Goal: Task Accomplishment & Management: Use online tool/utility

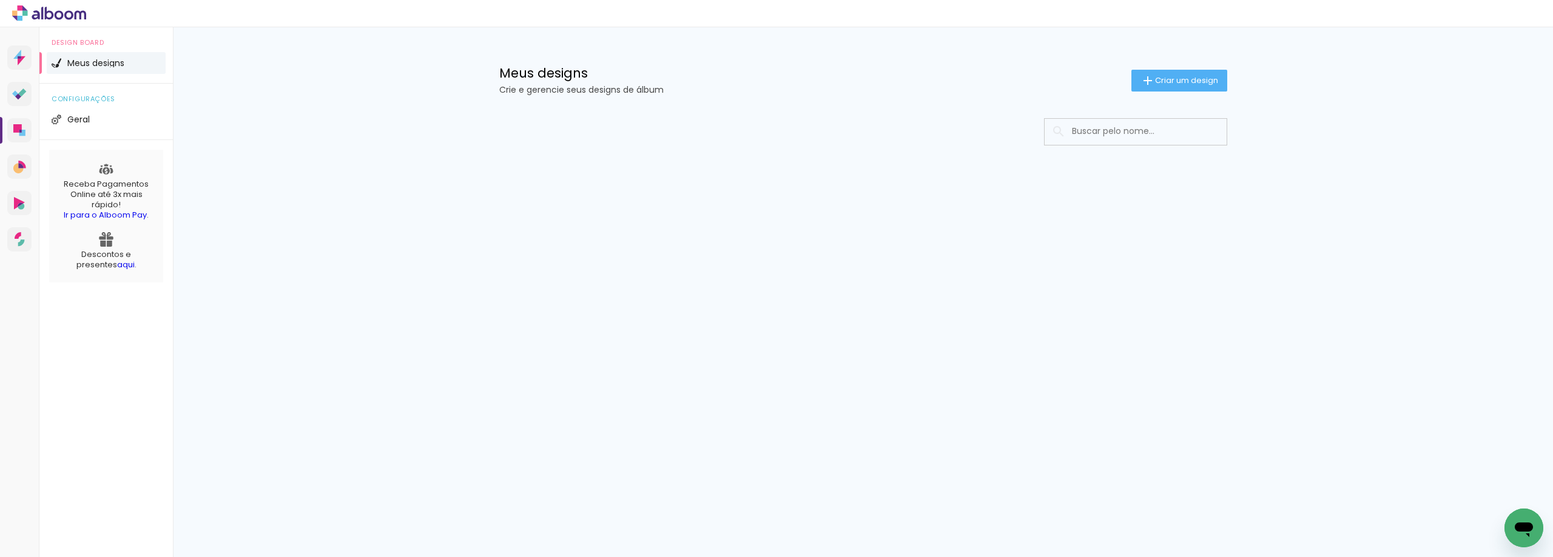
click at [1160, 82] on span "Criar um design" at bounding box center [1186, 80] width 63 height 8
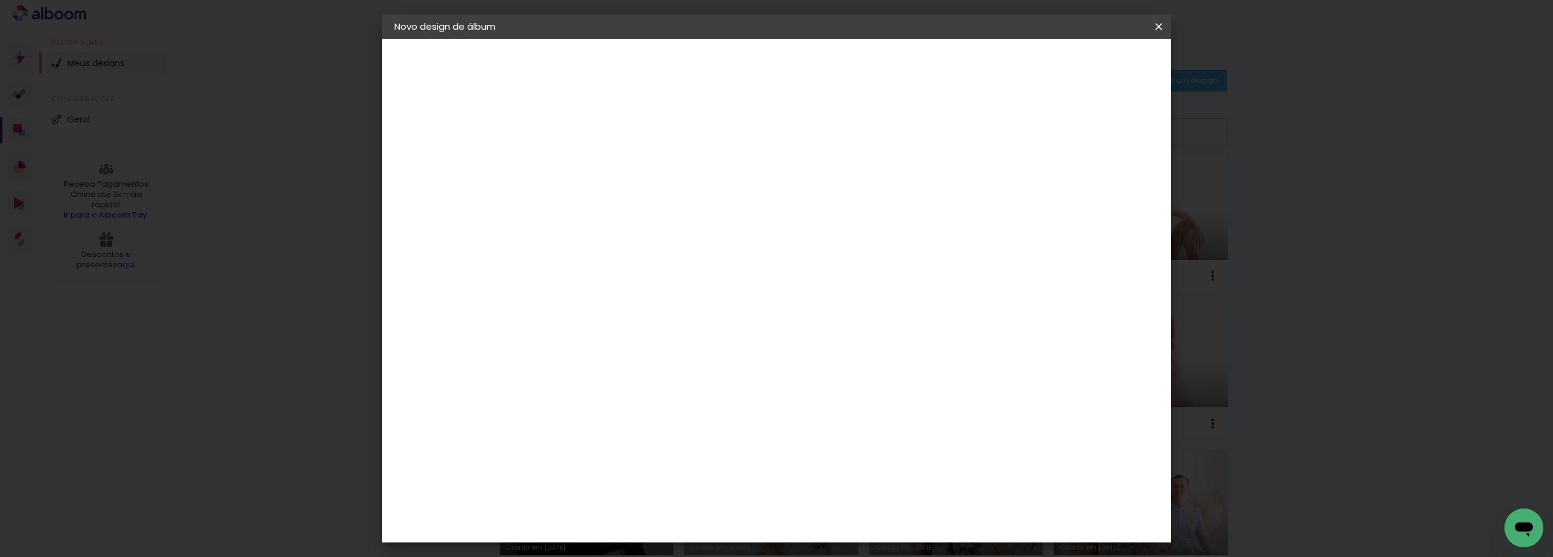
click at [593, 166] on input at bounding box center [593, 162] width 0 height 19
click at [593, 158] on input "Julia-Nnewbor" at bounding box center [593, 162] width 0 height 19
drag, startPoint x: 787, startPoint y: 158, endPoint x: 810, endPoint y: 157, distance: 22.5
click at [593, 157] on input "Julia-Newbor" at bounding box center [593, 162] width 0 height 19
type input "[PERSON_NAME]"
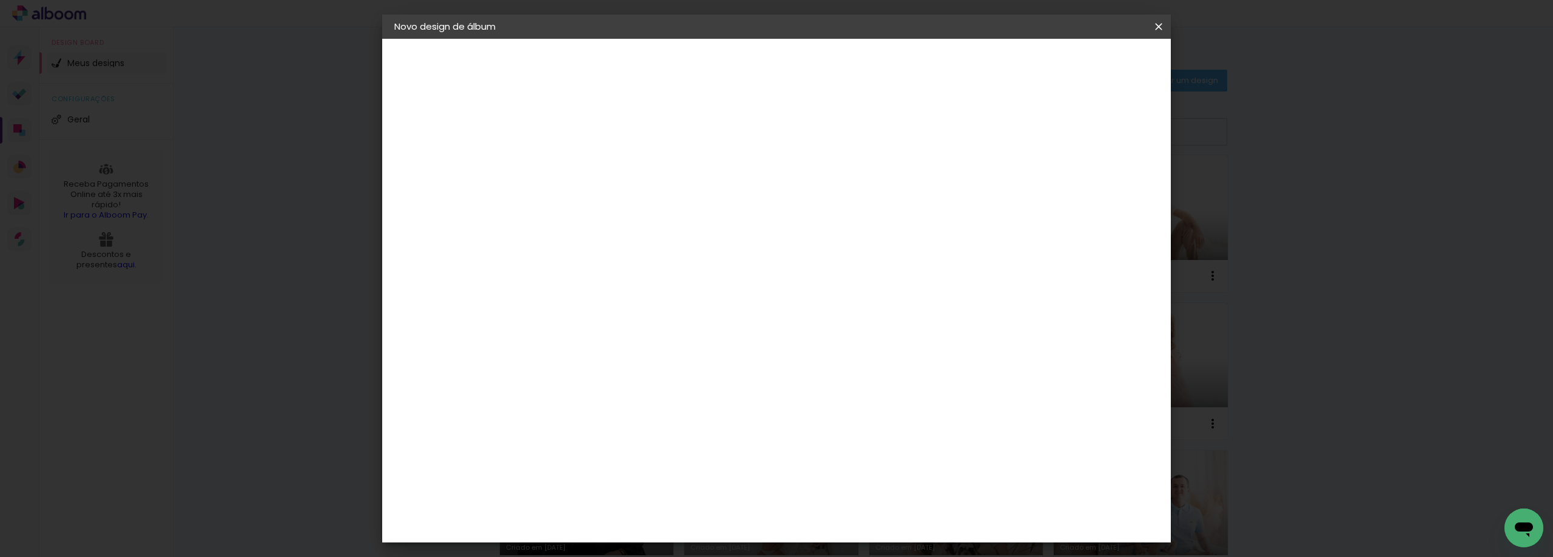
click at [0, 0] on slot "Avançar" at bounding box center [0, 0] width 0 height 0
click at [685, 224] on input at bounding box center [623, 230] width 123 height 15
type input "lu"
type paper-input "lu"
click at [625, 306] on div "Lumière Imagem" at bounding box center [605, 305] width 40 height 19
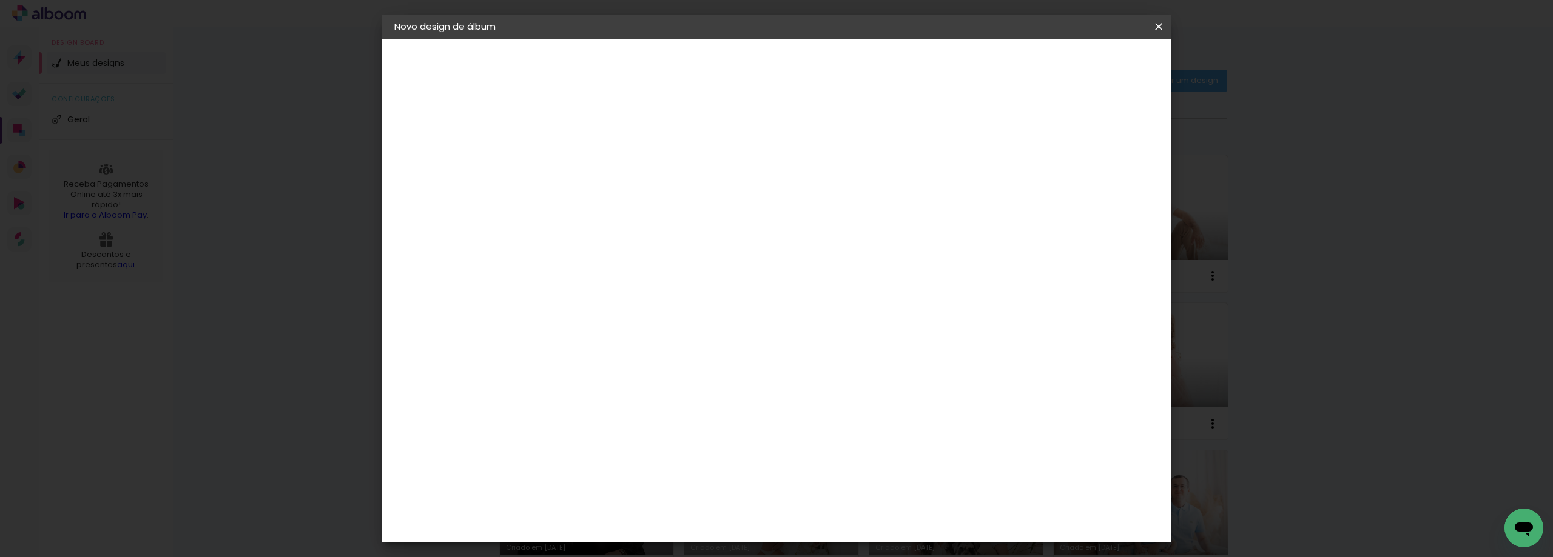
click at [0, 0] on slot "Avançar" at bounding box center [0, 0] width 0 height 0
click at [640, 204] on input "text" at bounding box center [616, 211] width 47 height 19
click at [0, 0] on slot "Nuit" at bounding box center [0, 0] width 0 height 0
type input "Nuit"
click at [675, 548] on span "20 × 20" at bounding box center [646, 564] width 56 height 32
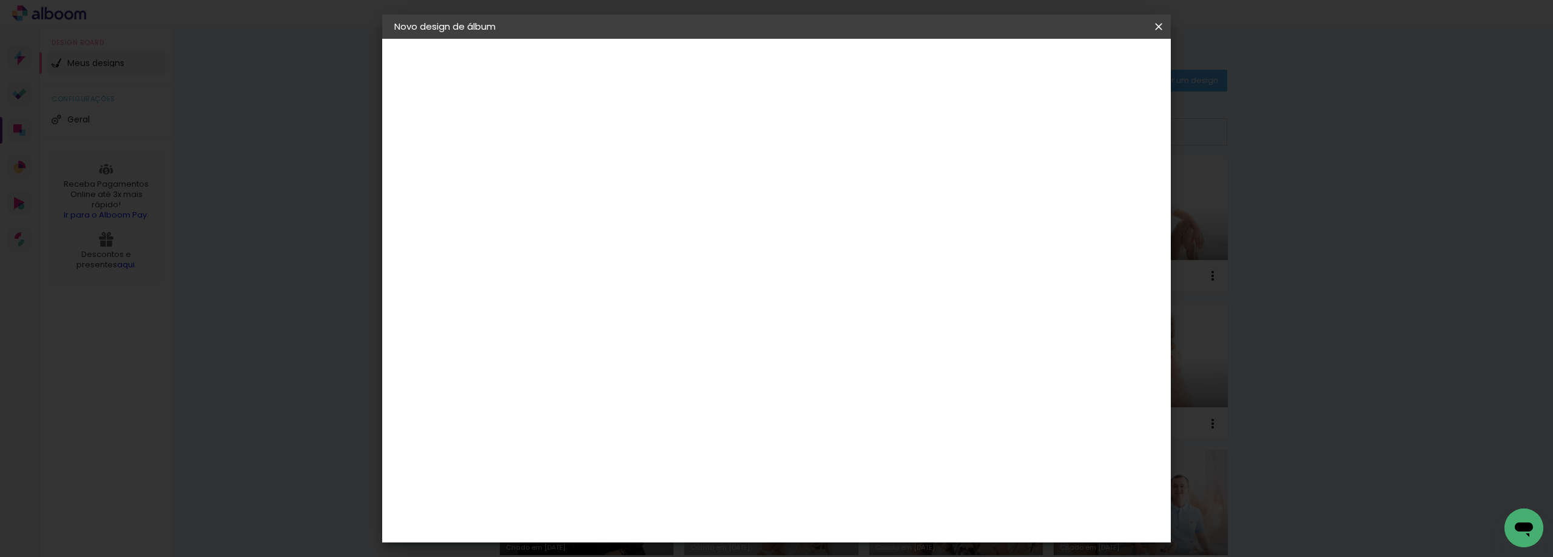
click at [0, 0] on slot "Avançar" at bounding box center [0, 0] width 0 height 0
click at [1113, 75] on header "Revisão Verifique as configurações do seu álbum. Voltar Iniciar design" at bounding box center [826, 70] width 573 height 62
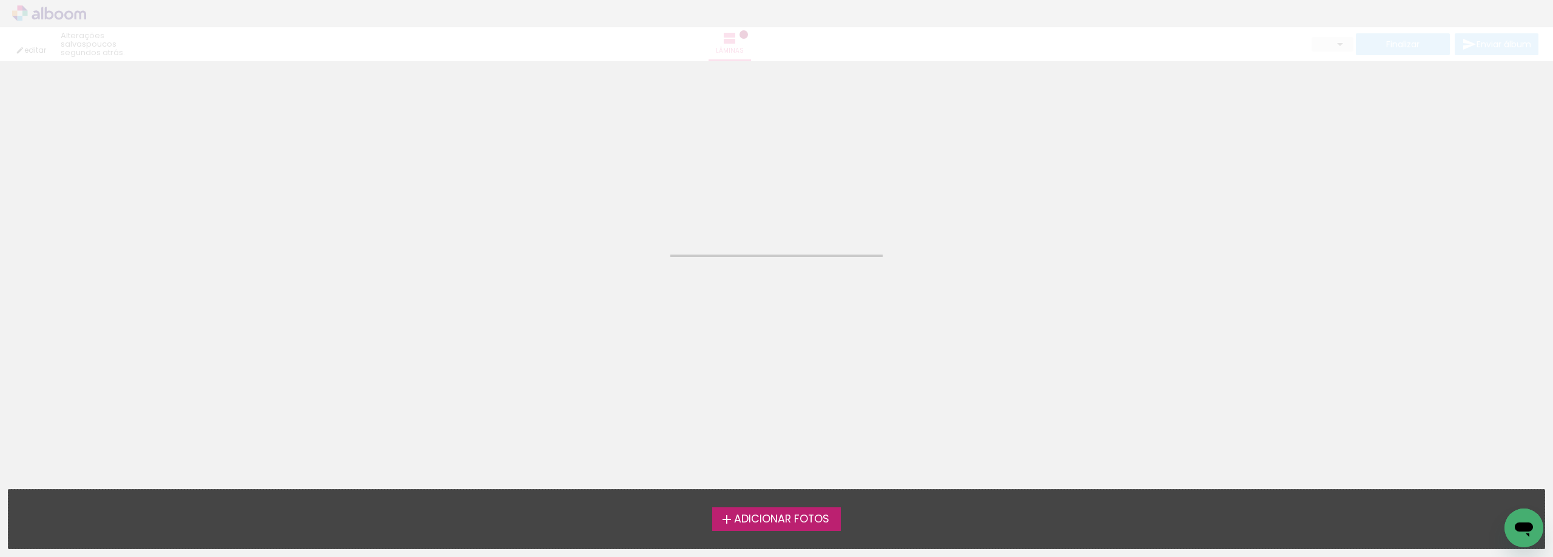
click at [1117, 61] on div "editar poucos segundos atrás. Lâminas Finalizar Enviar álbum" at bounding box center [776, 30] width 1553 height 61
click at [721, 520] on iron-icon at bounding box center [726, 520] width 15 height 15
click at [0, 0] on input "file" at bounding box center [0, 0] width 0 height 0
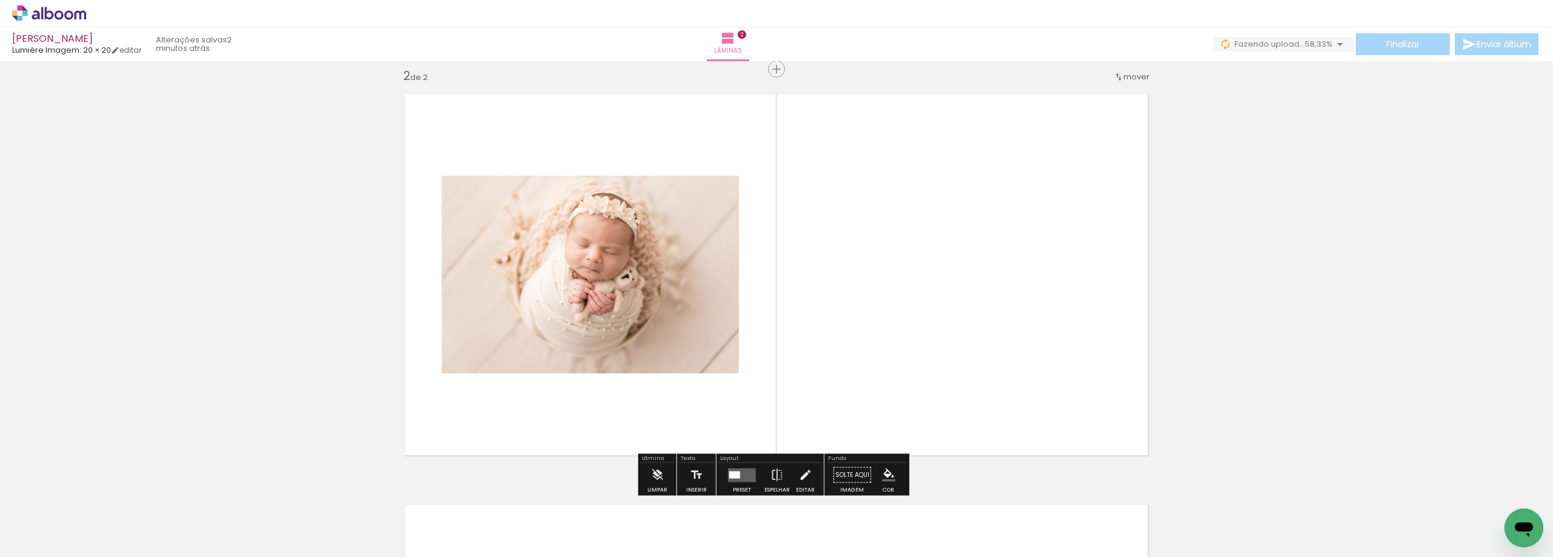
scroll to position [427, 0]
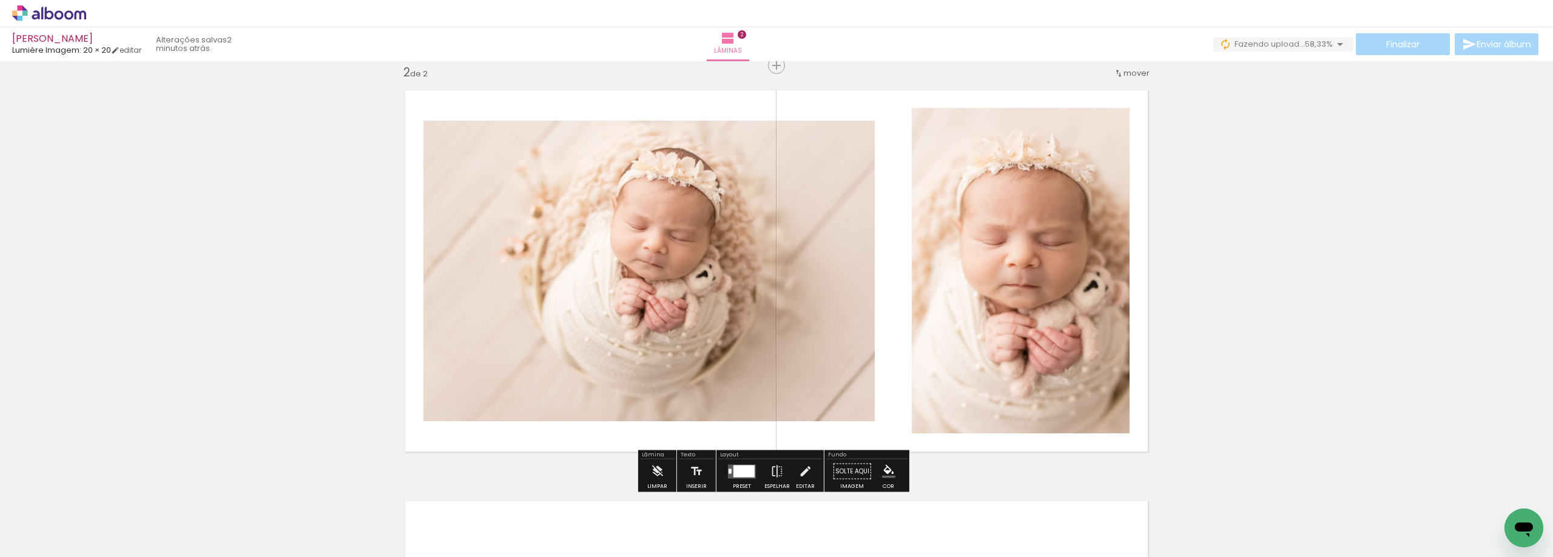
click at [0, 0] on div "Confirmar Cancelar" at bounding box center [0, 0] width 0 height 0
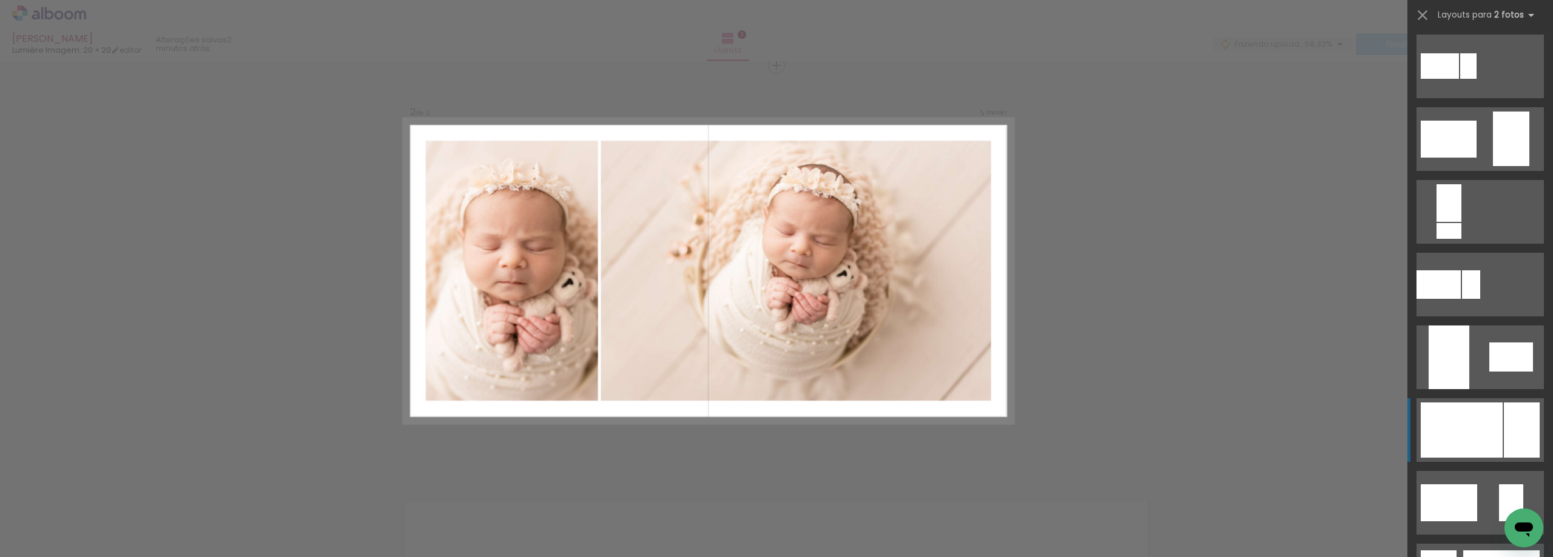
scroll to position [343, 0]
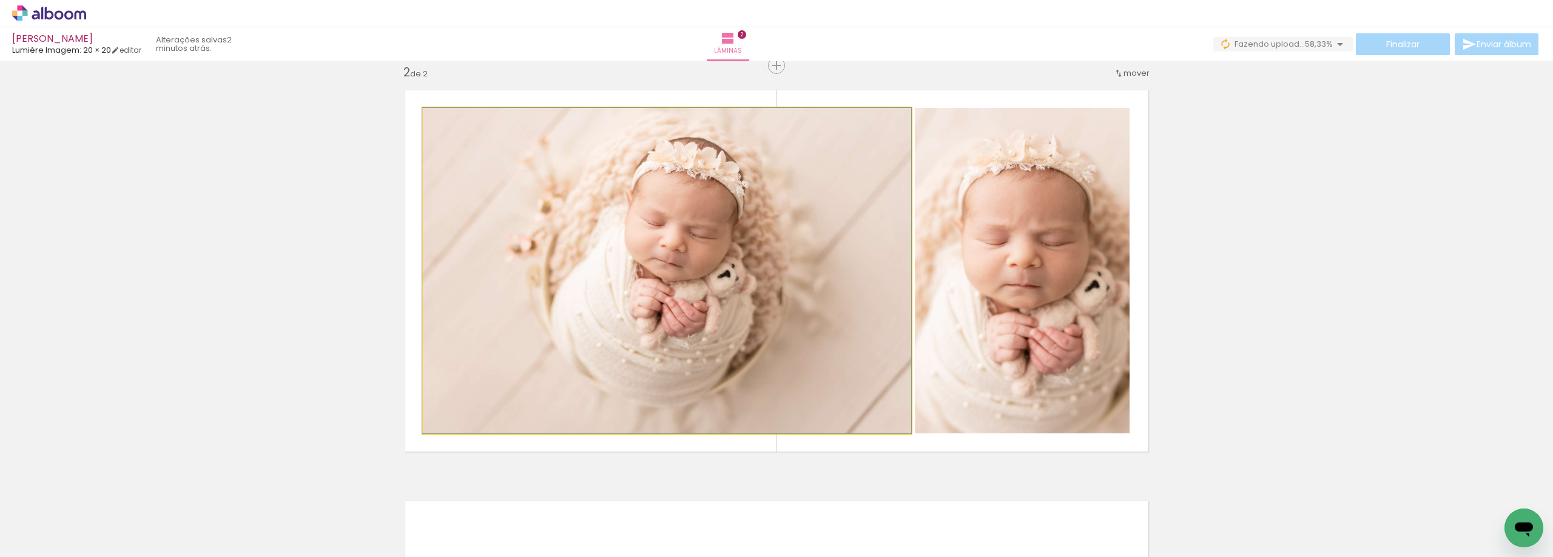
click at [880, 378] on div at bounding box center [666, 271] width 489 height 326
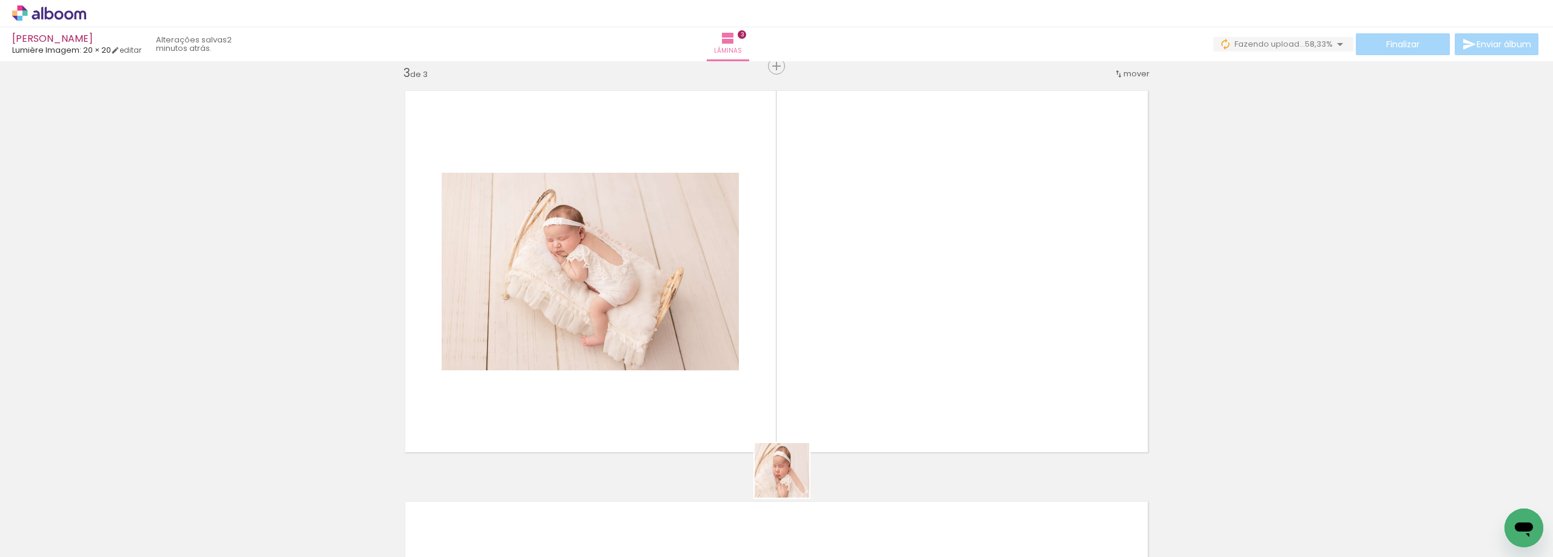
scroll to position [838, 0]
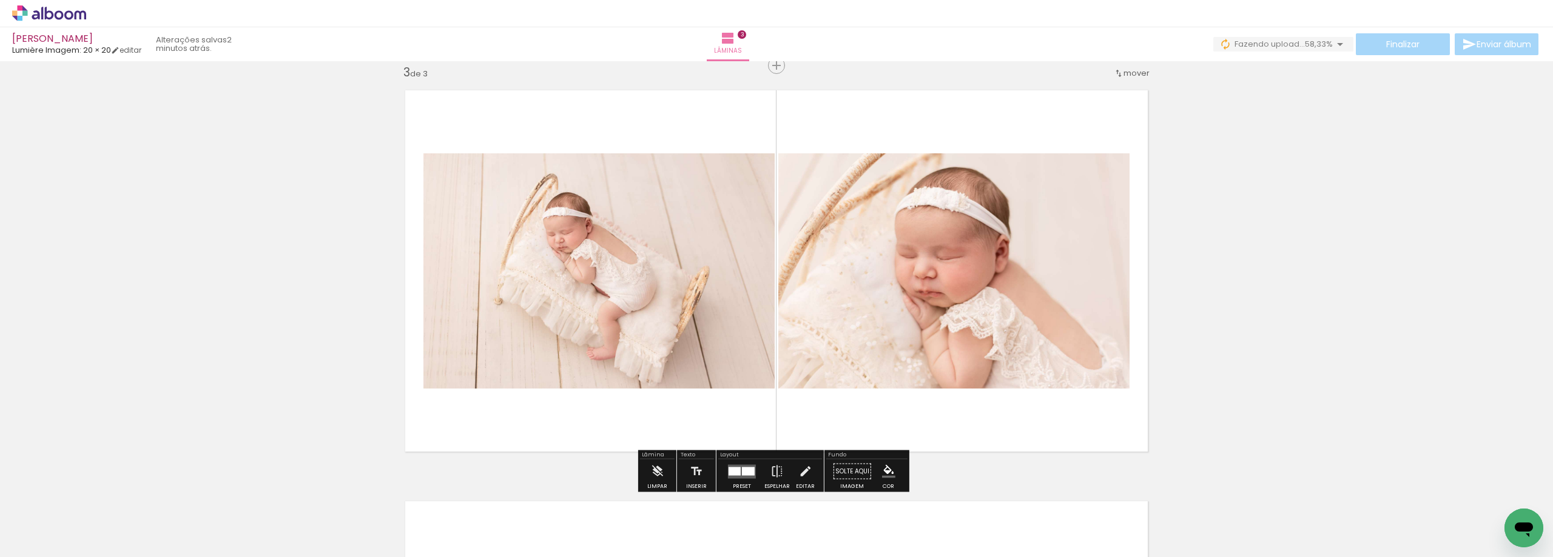
click at [0, 0] on div "Confirmar Cancelar" at bounding box center [0, 0] width 0 height 0
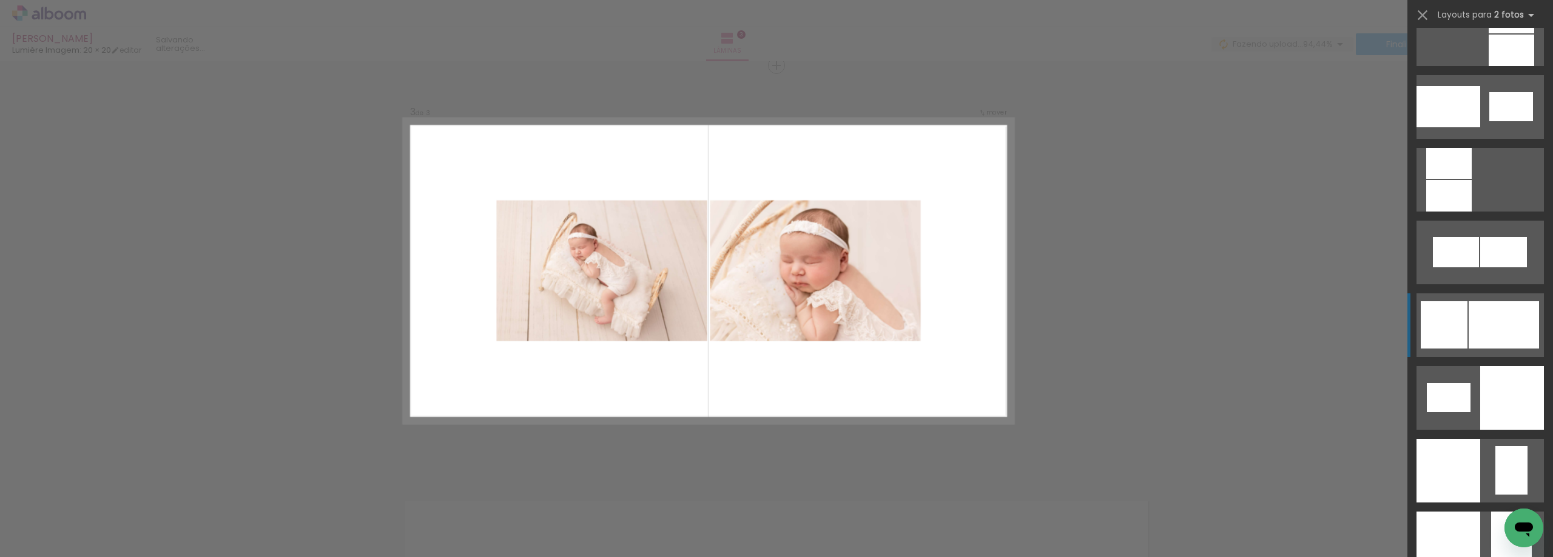
scroll to position [1345, 0]
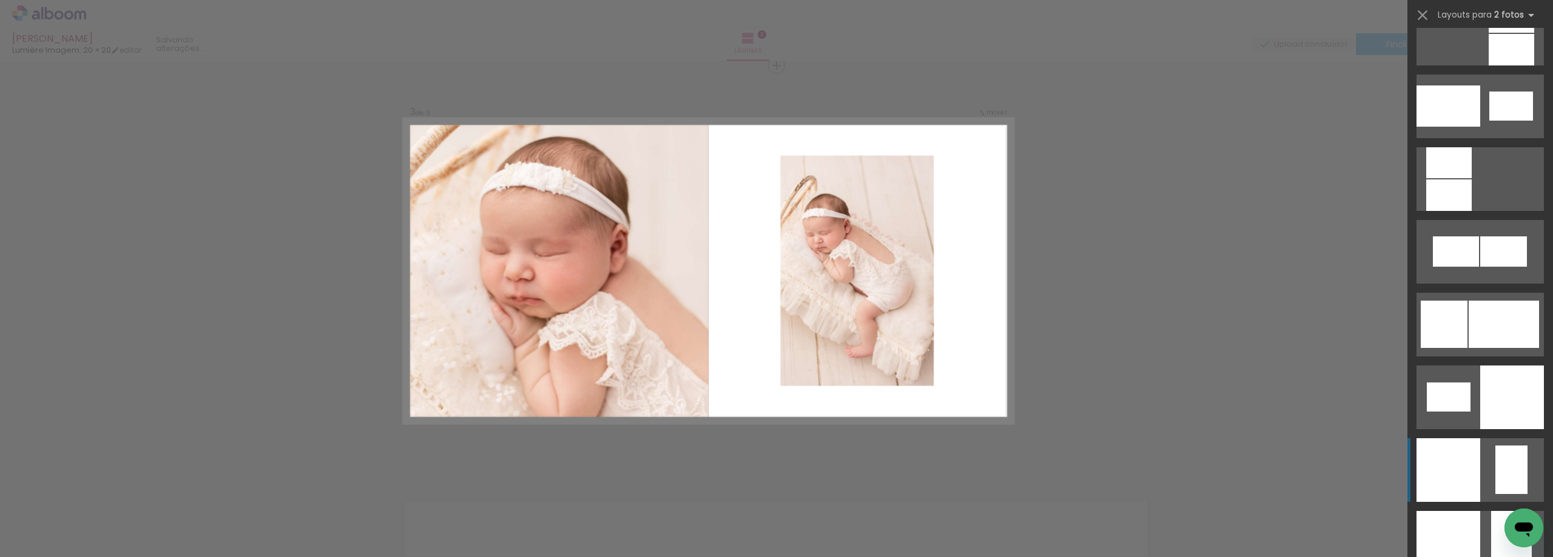
click at [1469, 127] on div at bounding box center [1448, 106] width 64 height 41
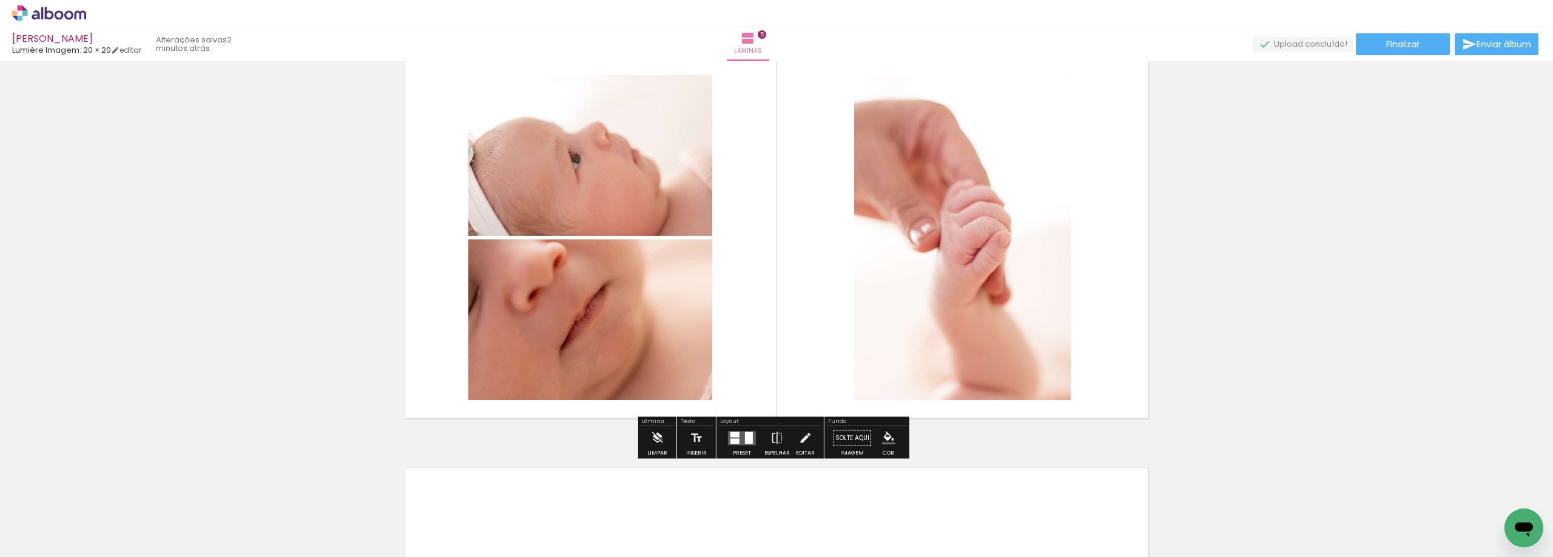
scroll to position [1681, 0]
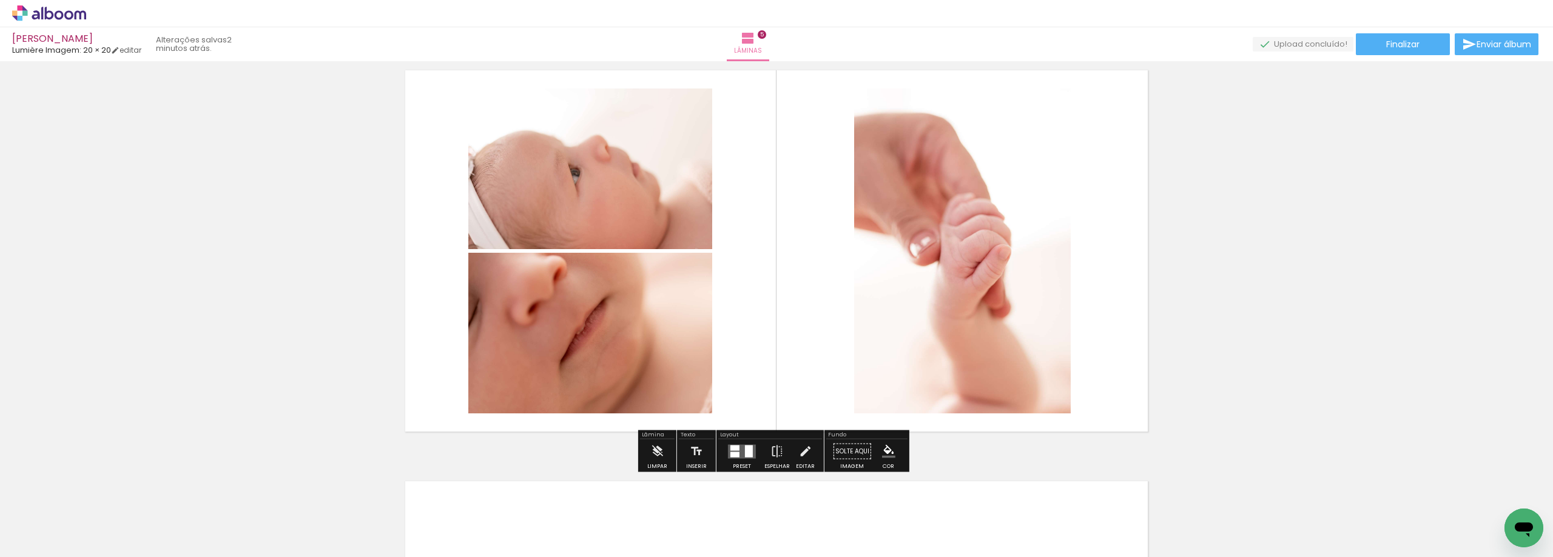
click at [0, 0] on div "Confirmar Cancelar" at bounding box center [0, 0] width 0 height 0
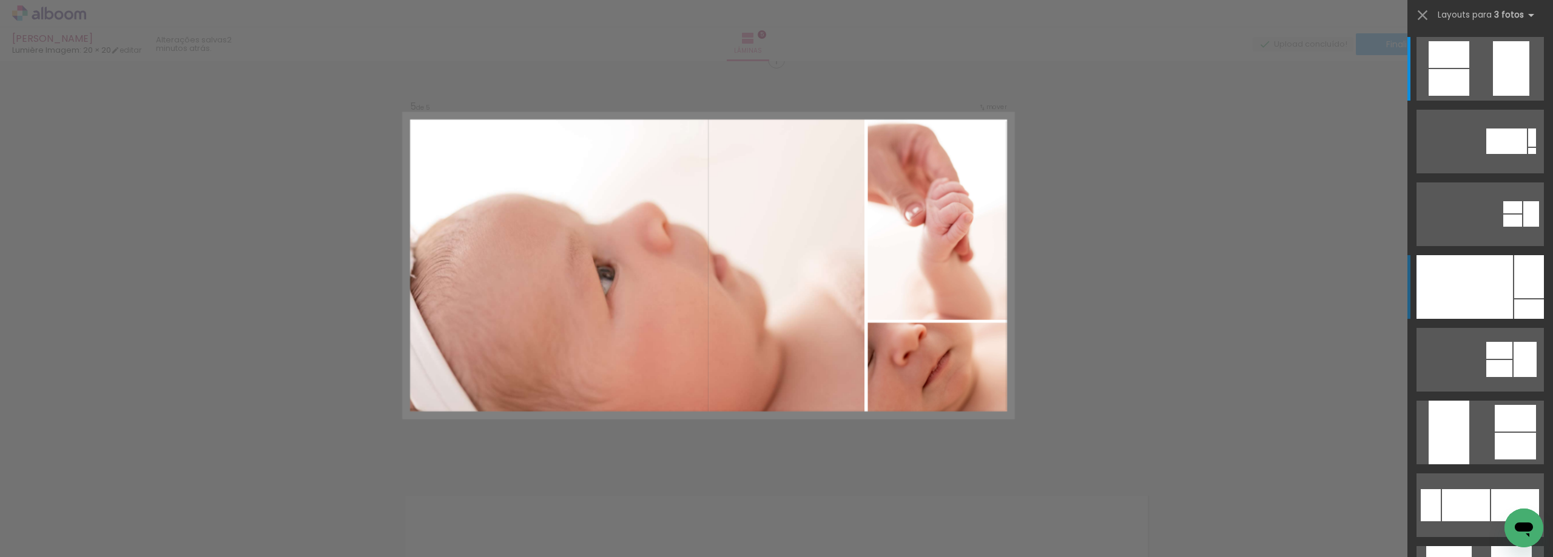
scroll to position [1661, 0]
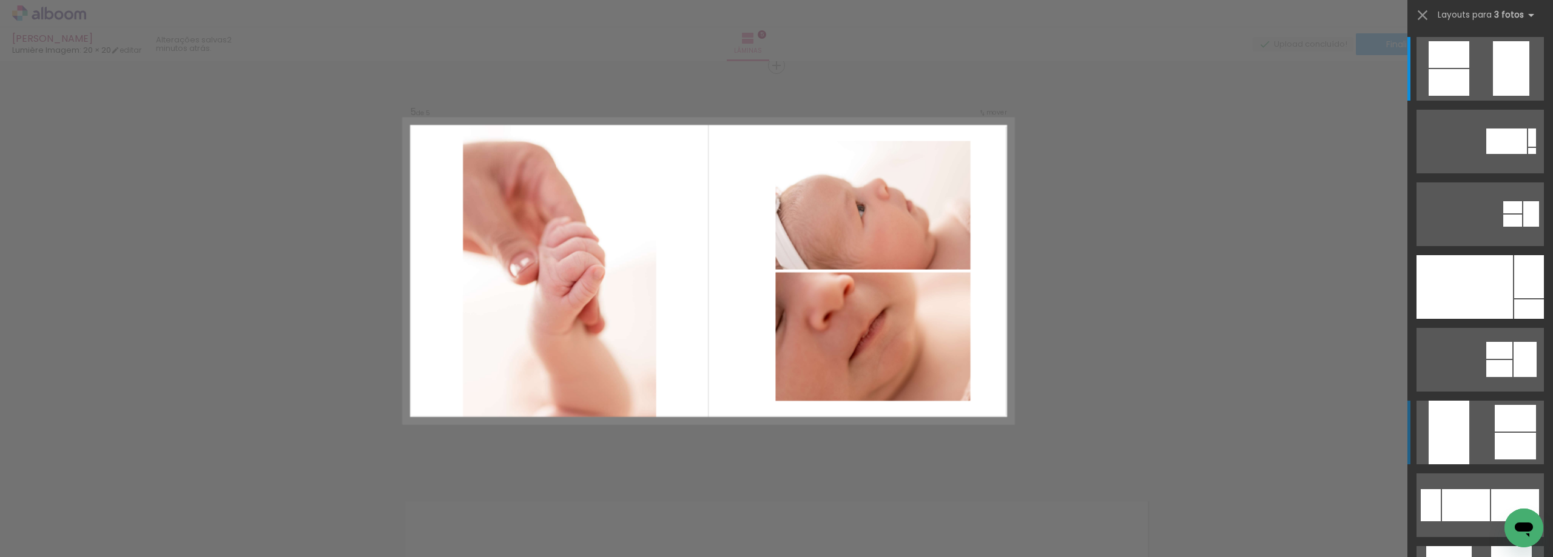
click at [1469, 173] on quentale-layouter at bounding box center [1479, 142] width 127 height 64
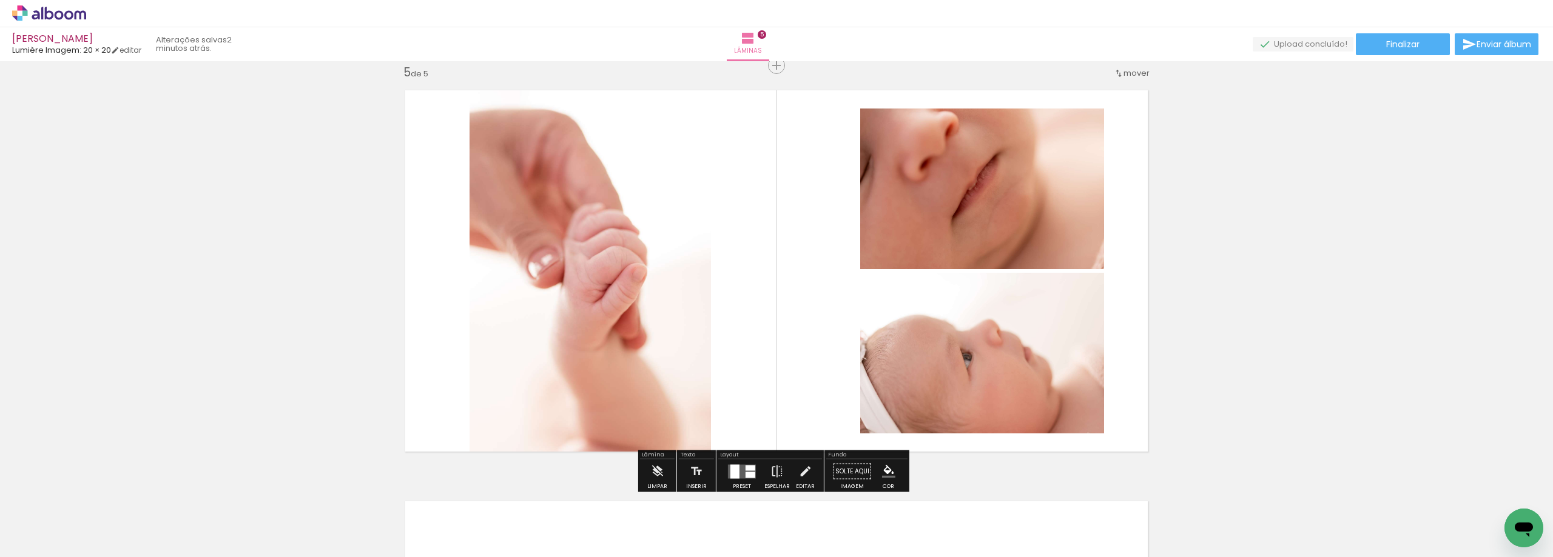
scroll to position [1711, 0]
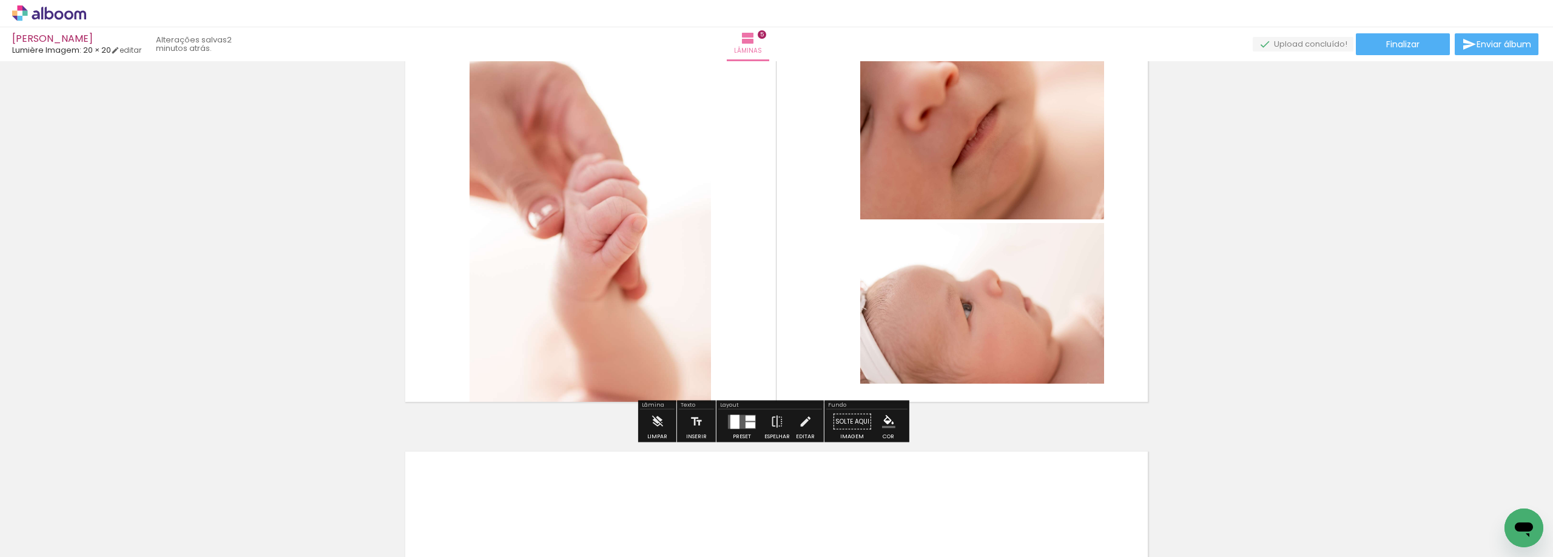
click at [0, 0] on div "Confirmar Cancelar" at bounding box center [0, 0] width 0 height 0
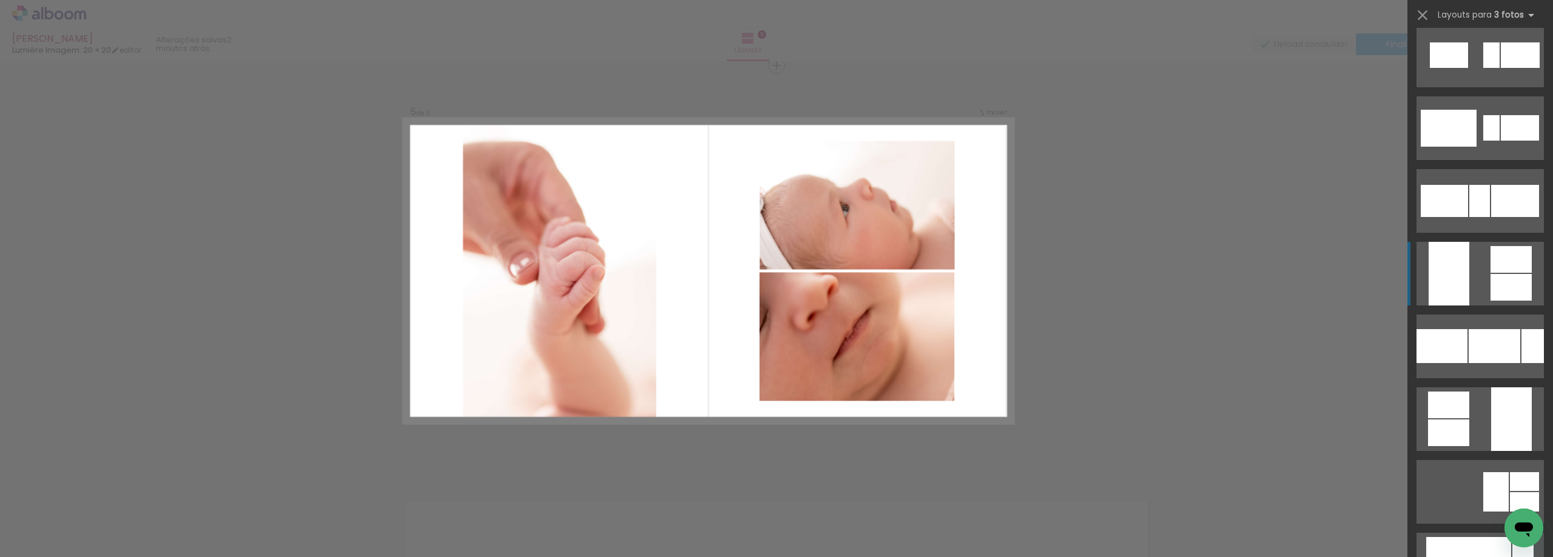
scroll to position [1400, 0]
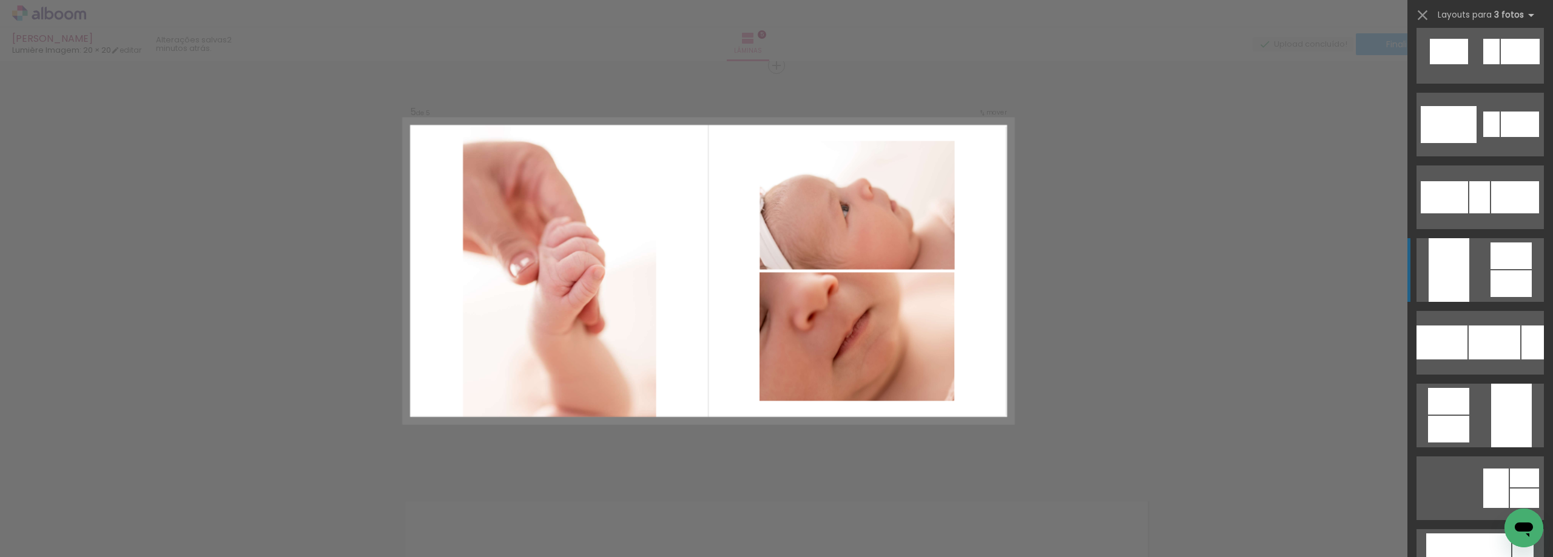
click at [1480, 84] on quentale-layouter at bounding box center [1479, 52] width 127 height 64
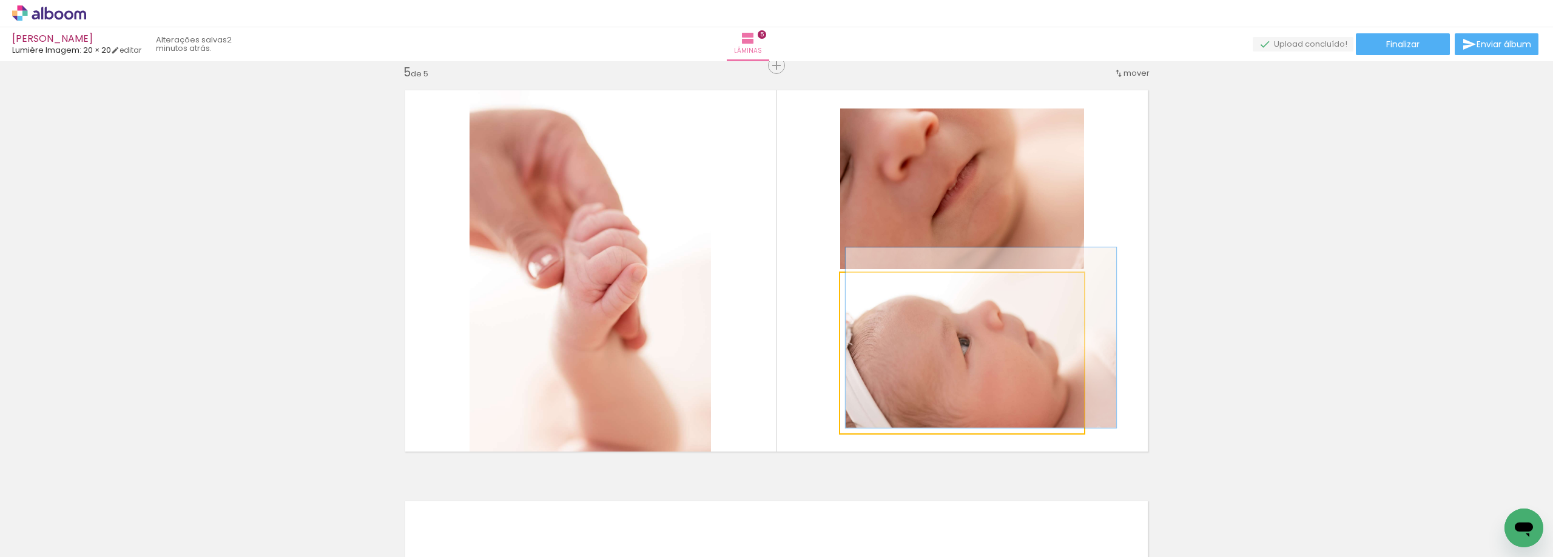
type paper-slider "111"
click at [937, 336] on div at bounding box center [981, 338] width 271 height 180
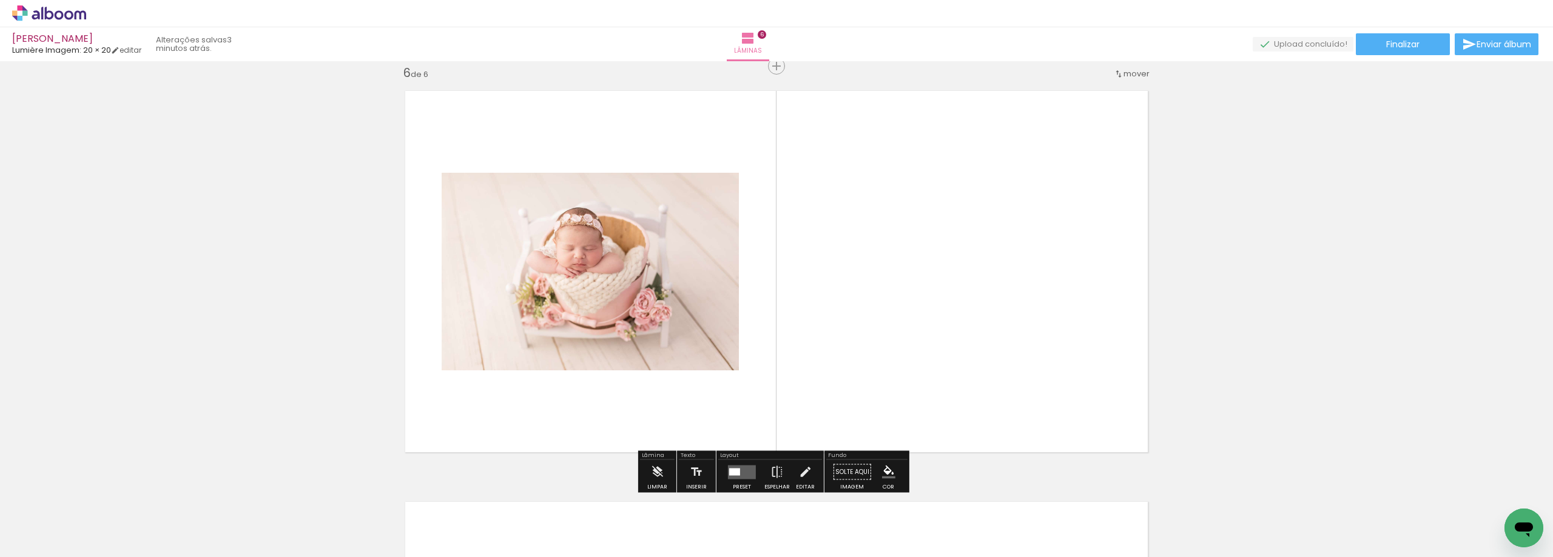
scroll to position [2072, 0]
click at [0, 0] on div "Confirmar Cancelar" at bounding box center [0, 0] width 0 height 0
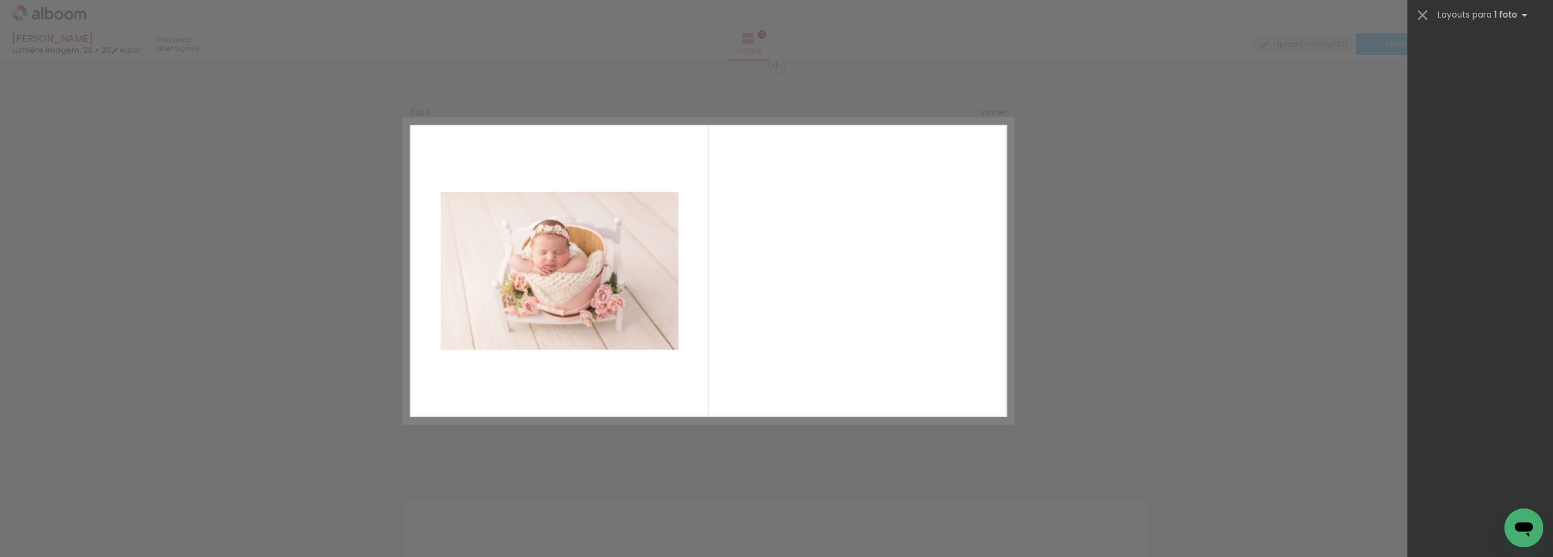
scroll to position [0, 0]
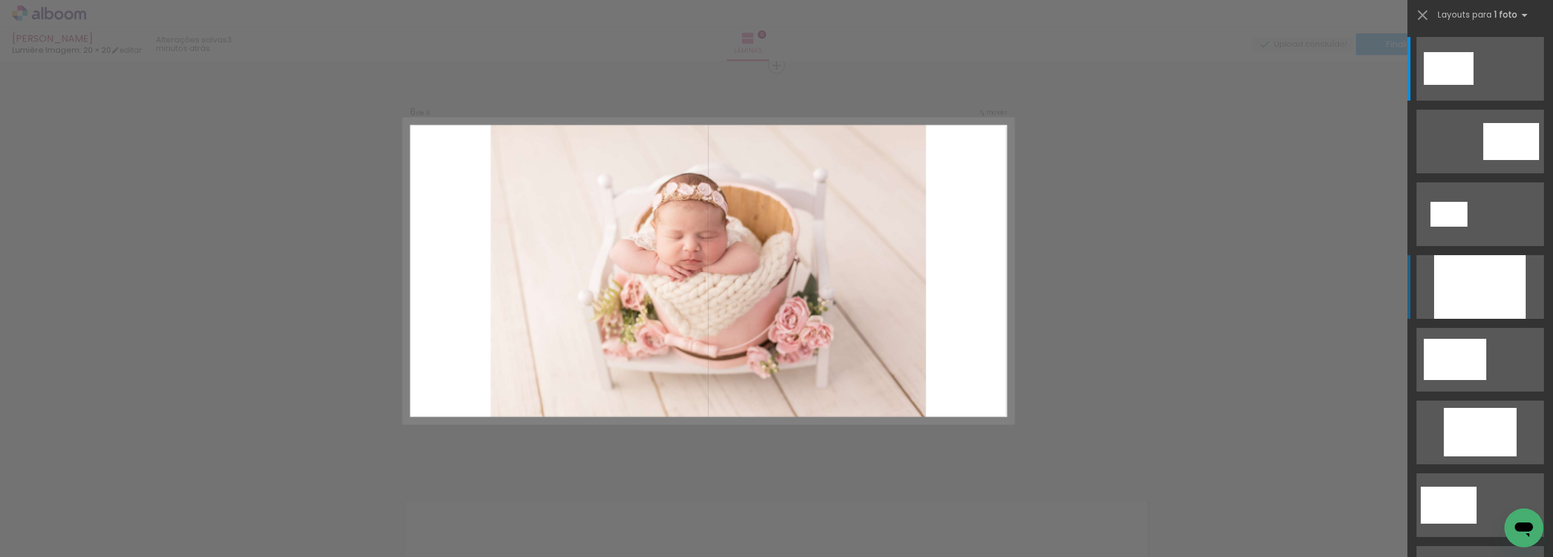
click at [1463, 277] on div at bounding box center [1480, 287] width 92 height 64
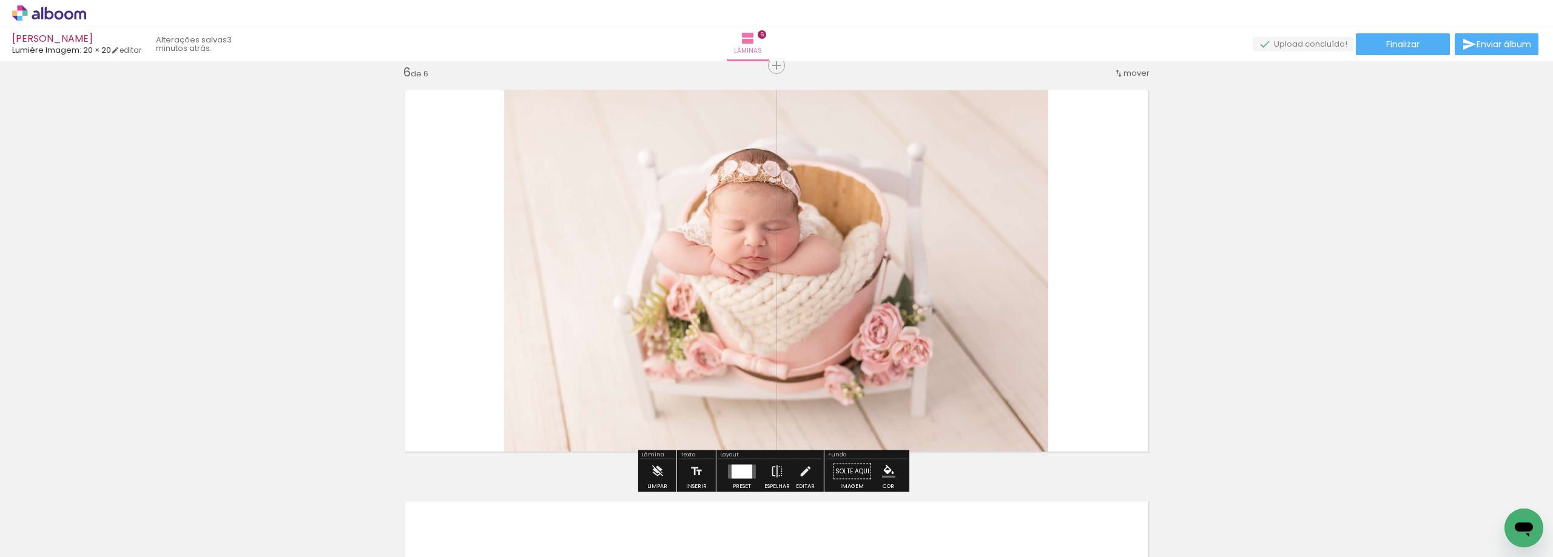
click at [929, 353] on div at bounding box center [775, 271] width 571 height 381
click at [0, 0] on div at bounding box center [0, 0] width 0 height 0
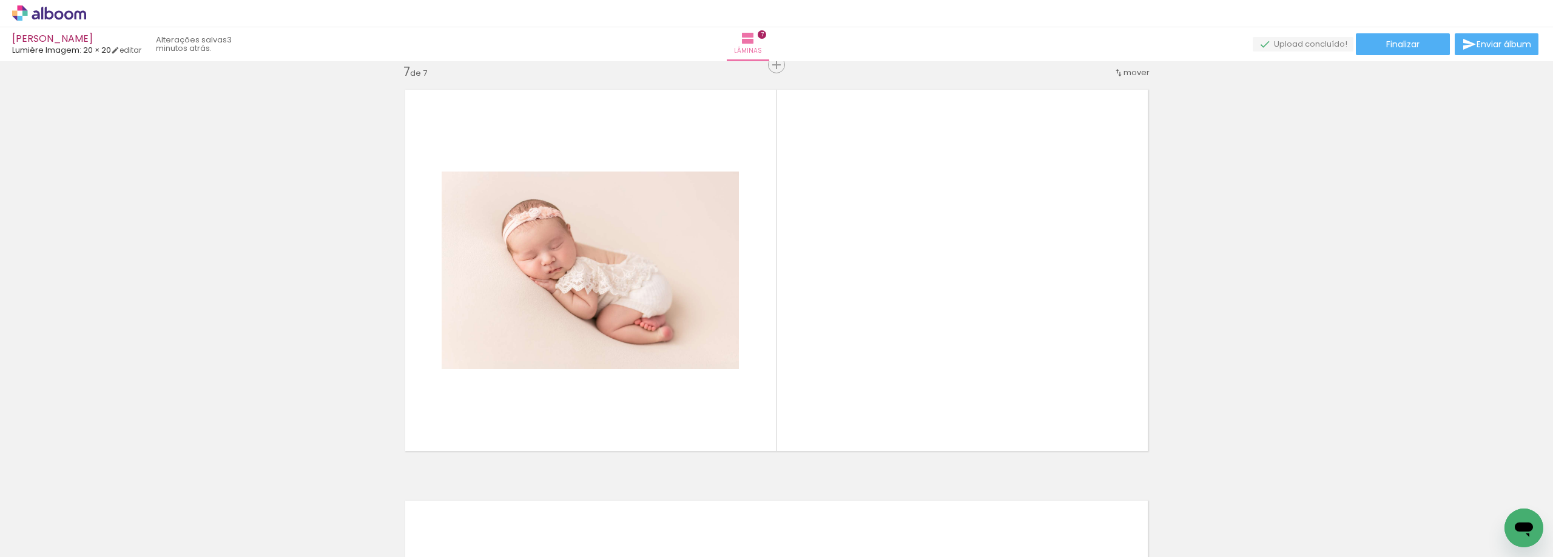
scroll to position [2484, 0]
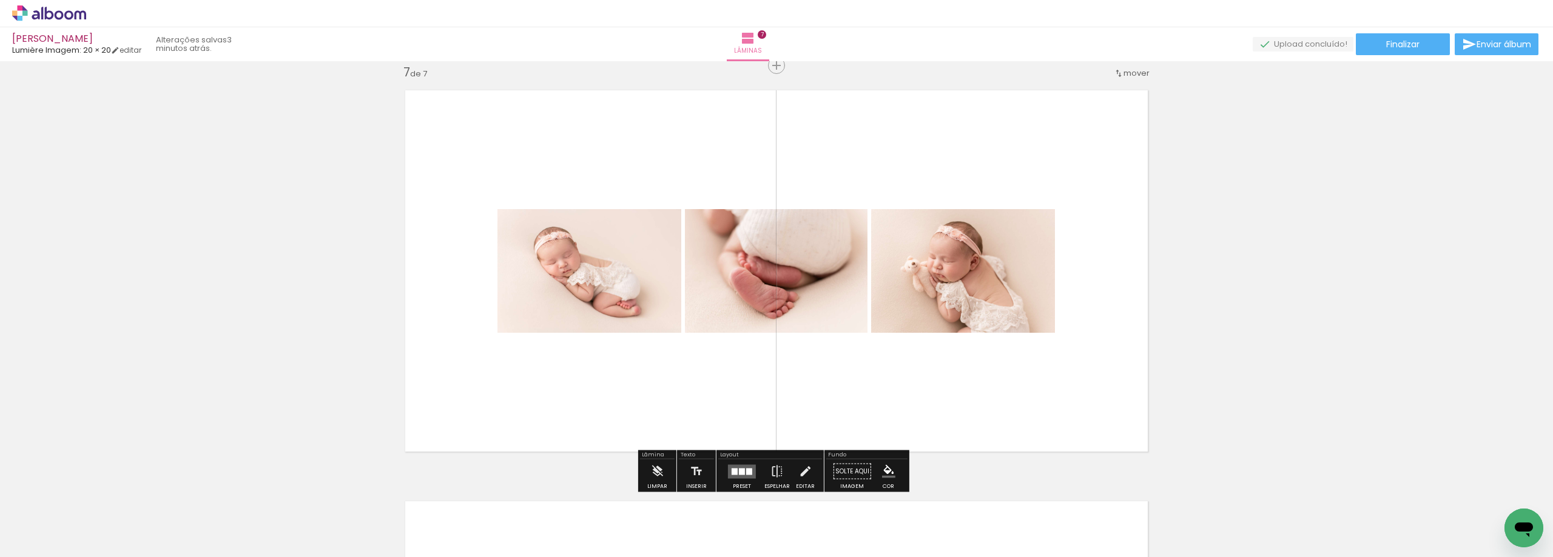
click at [0, 0] on div "Confirmar Cancelar" at bounding box center [0, 0] width 0 height 0
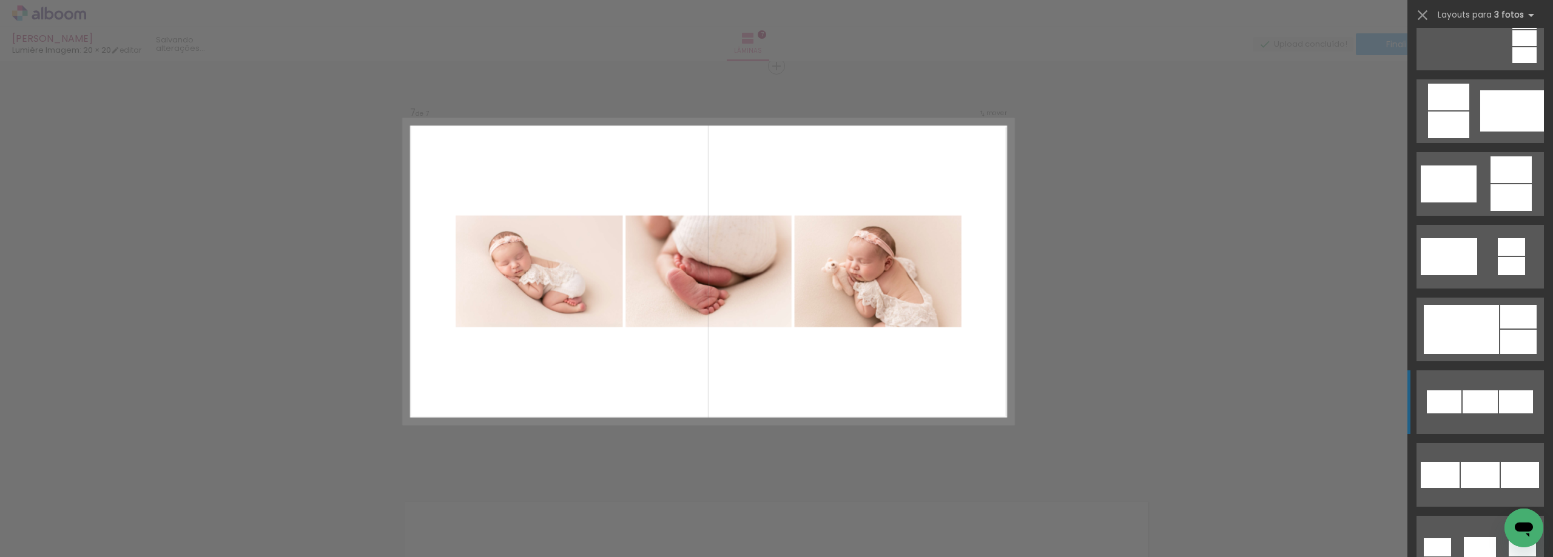
scroll to position [326, 0]
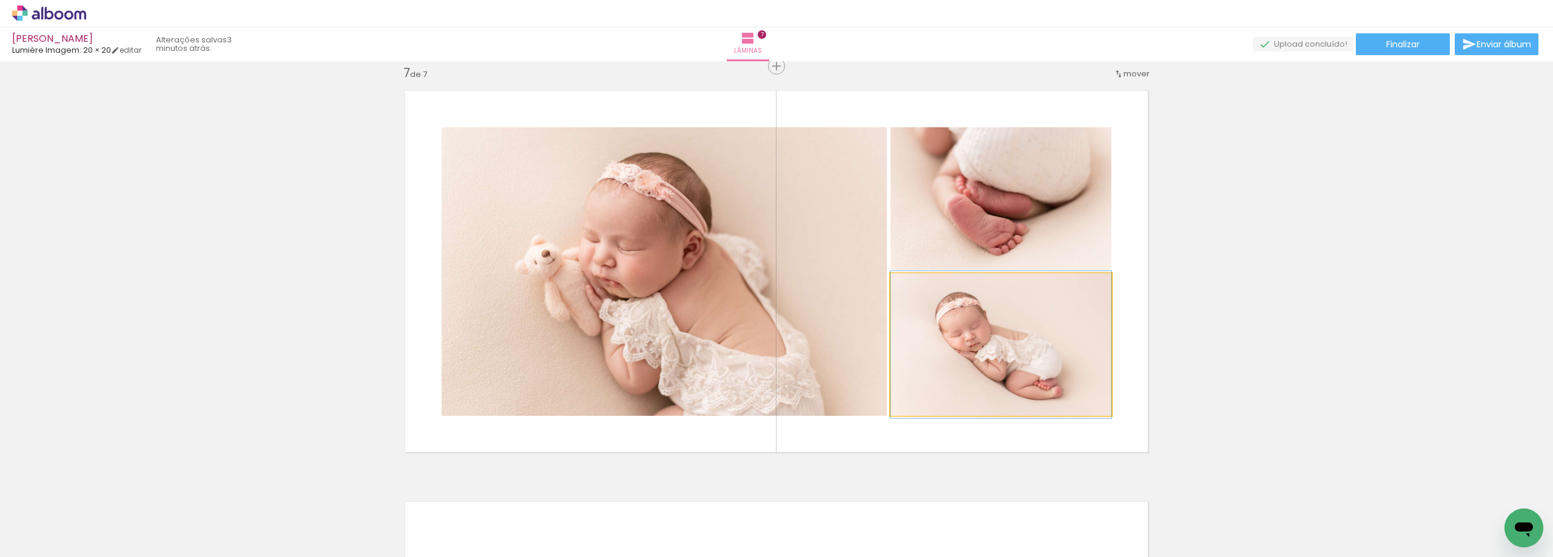
click at [1002, 375] on div at bounding box center [1001, 344] width 221 height 147
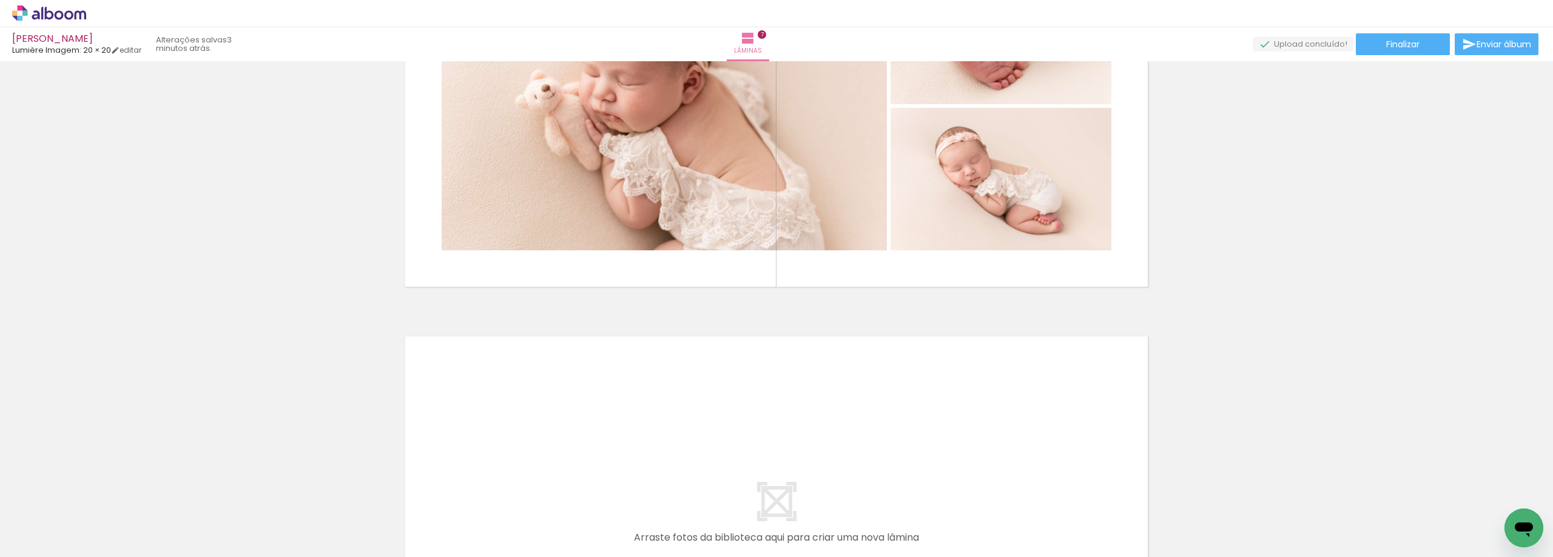
scroll to position [2650, 0]
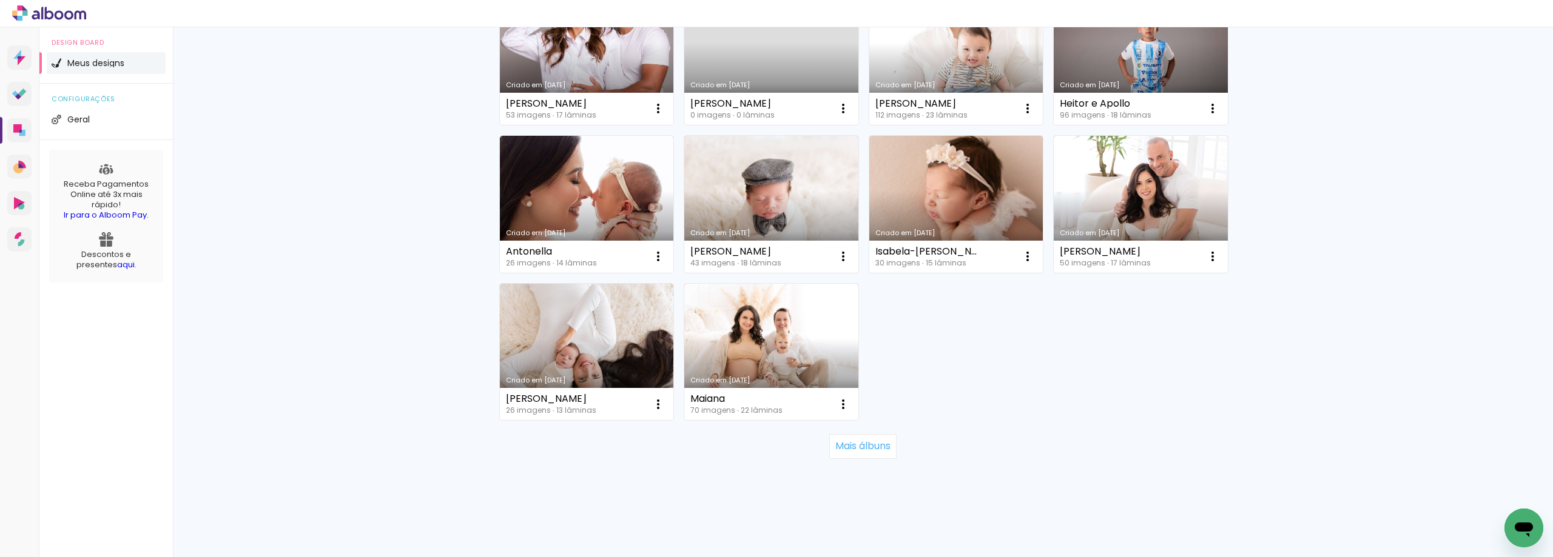
scroll to position [759, 0]
click at [0, 0] on slot "Mais álbuns" at bounding box center [0, 0] width 0 height 0
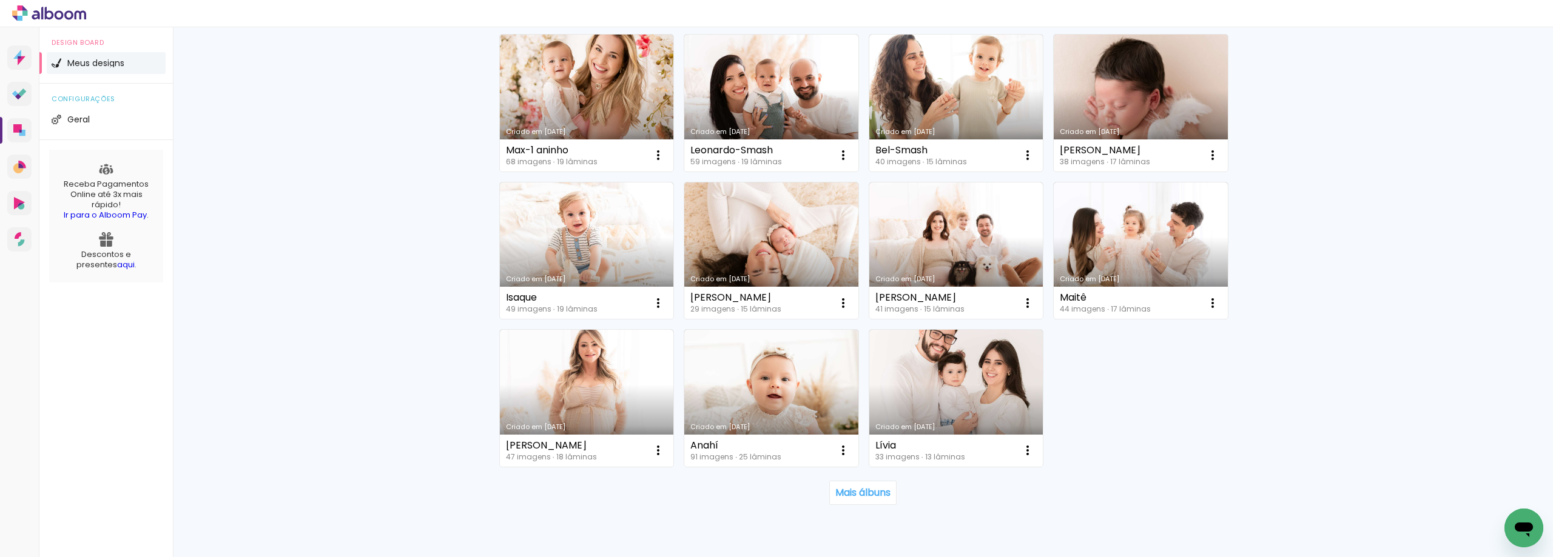
scroll to position [1646, 0]
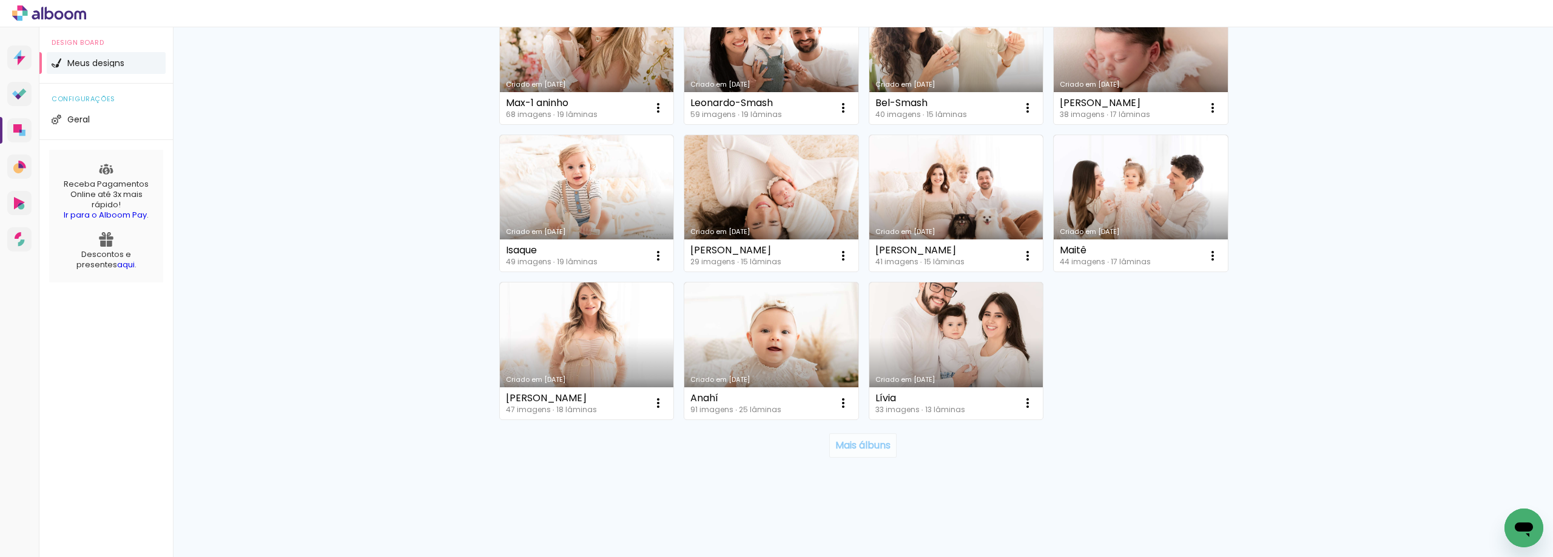
click at [0, 0] on slot "Mais álbuns" at bounding box center [0, 0] width 0 height 0
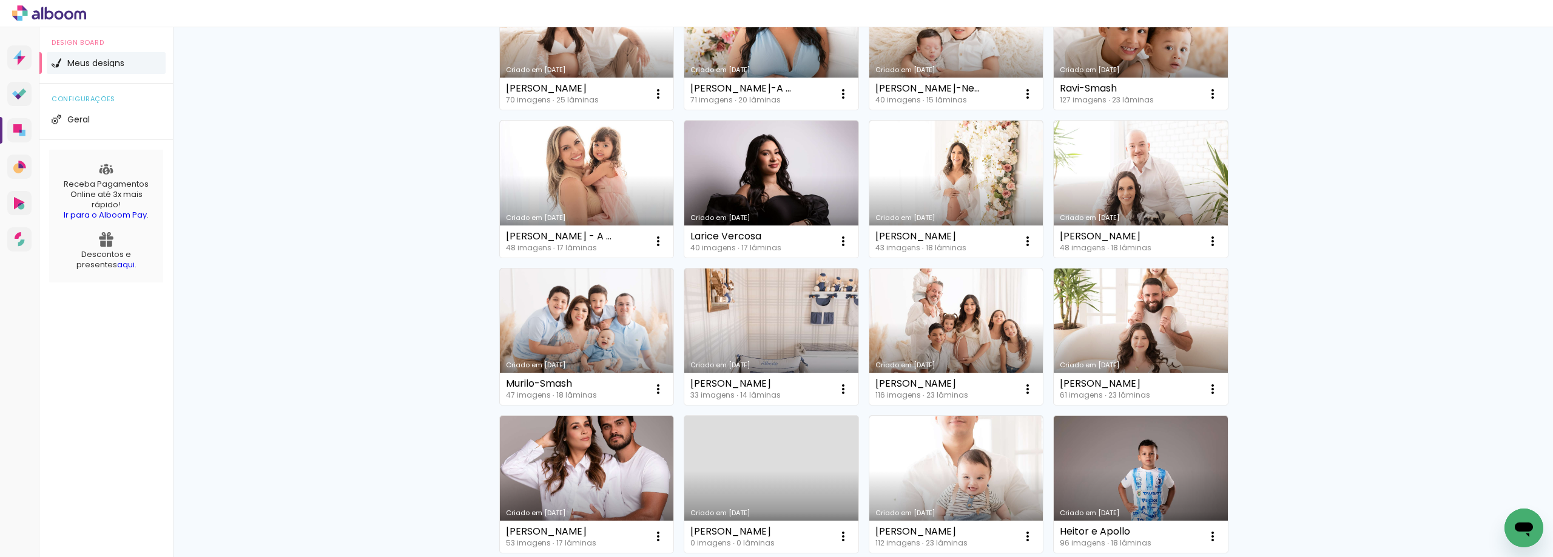
scroll to position [0, 0]
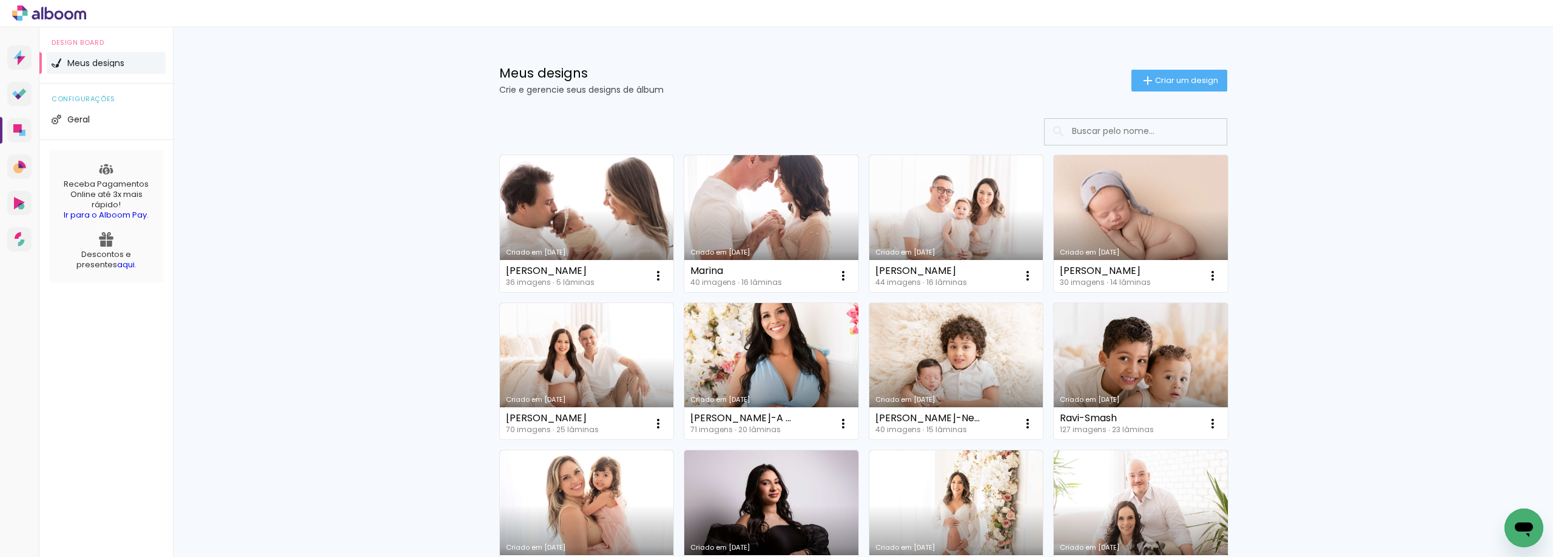
click at [1120, 130] on input at bounding box center [1152, 131] width 173 height 25
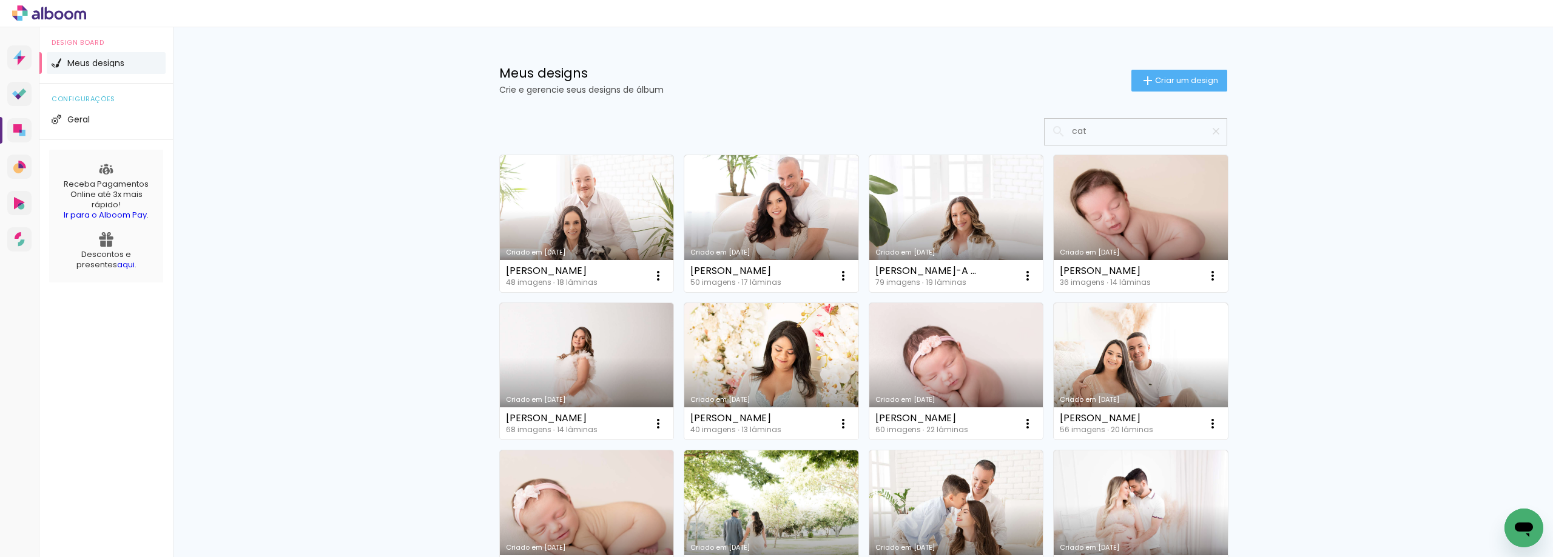
type input "cata"
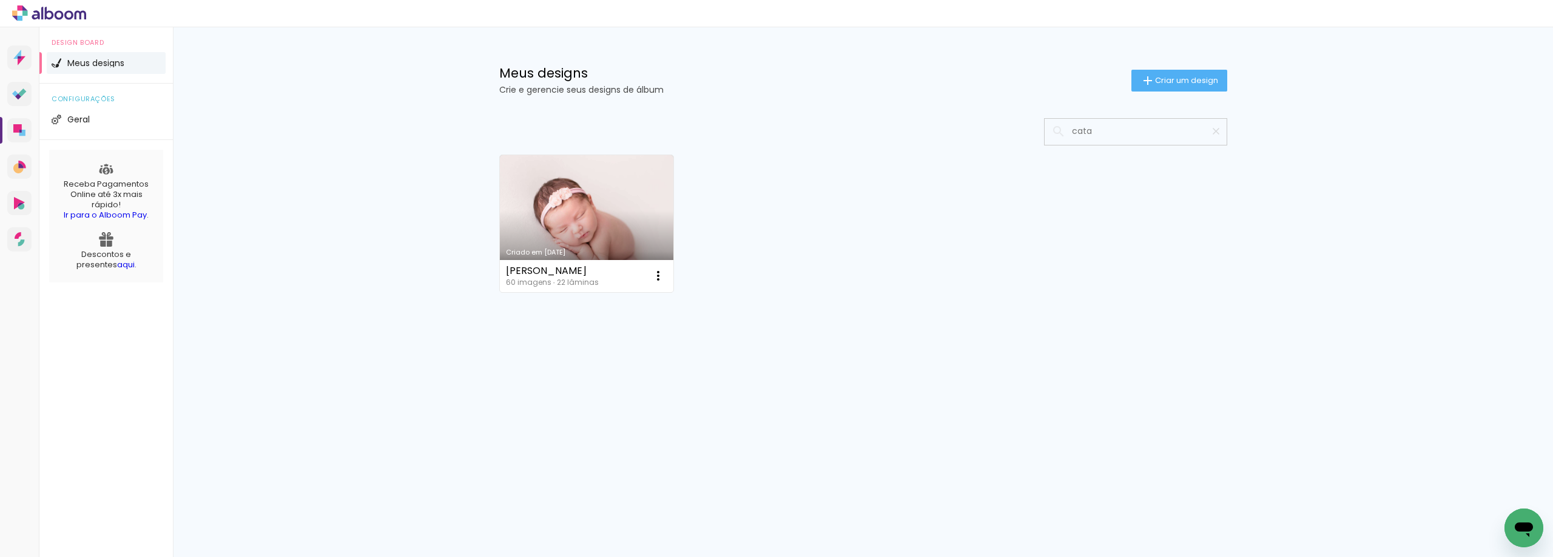
click at [517, 202] on link "Criado em 03/08/23" at bounding box center [587, 223] width 174 height 137
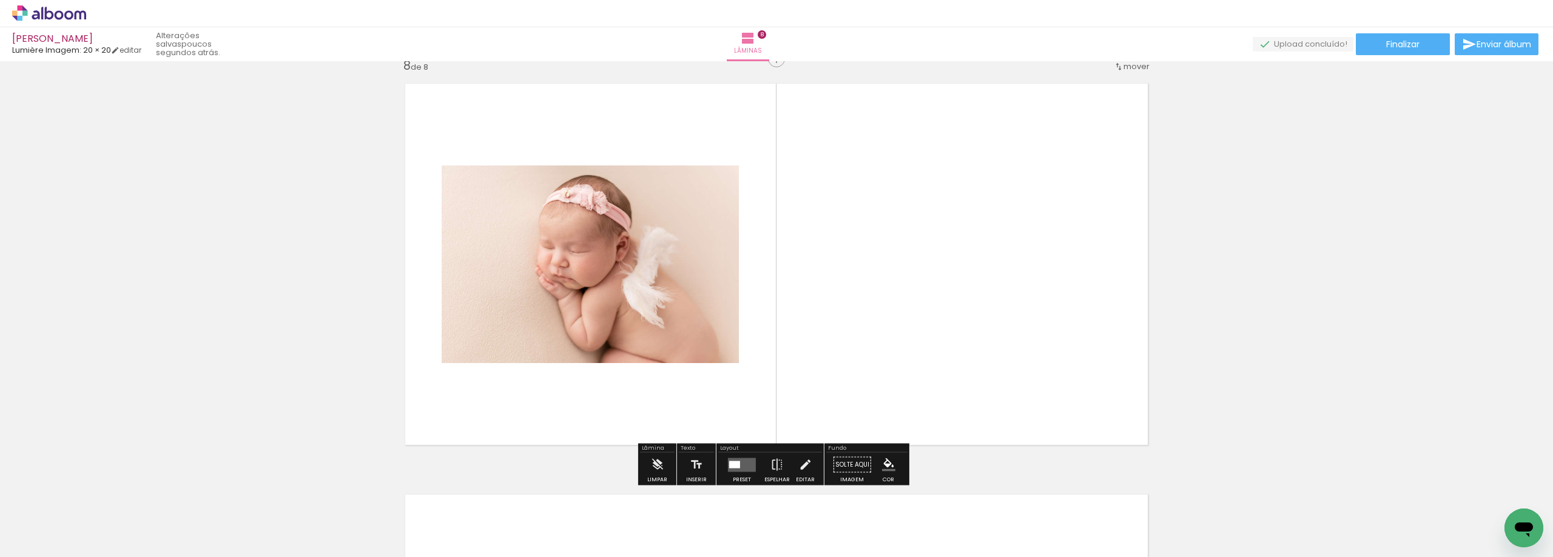
scroll to position [2895, 0]
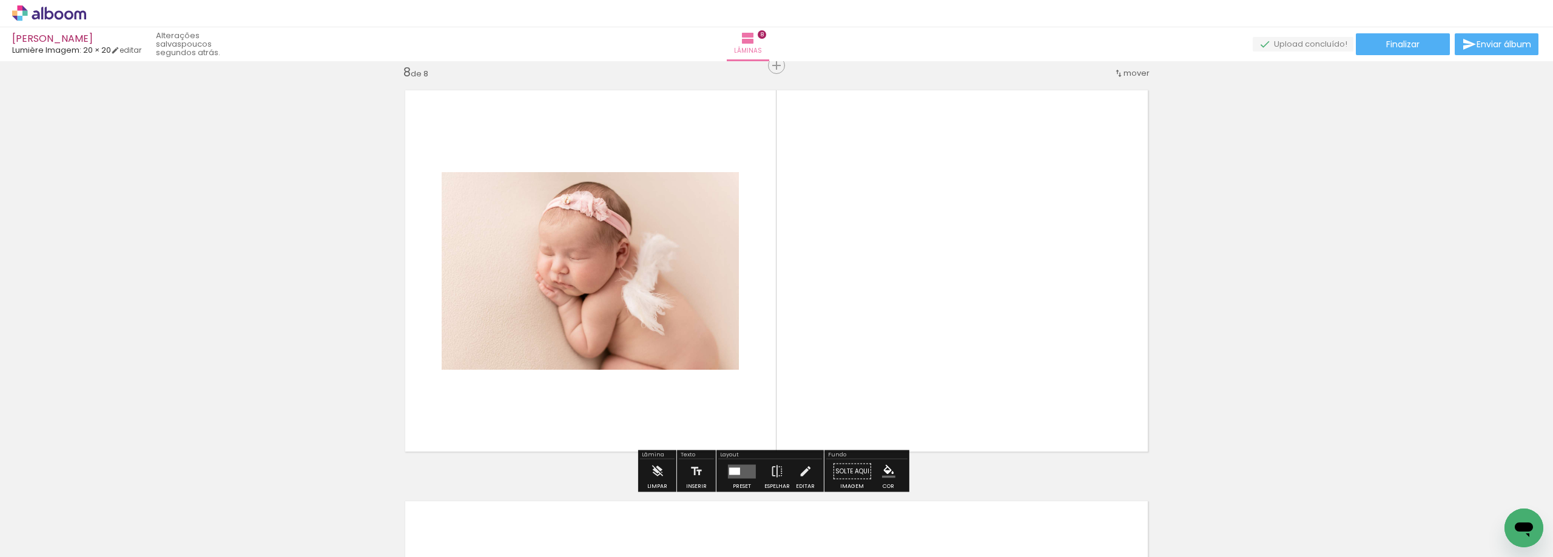
click at [0, 0] on div "Confirmar Cancelar" at bounding box center [0, 0] width 0 height 0
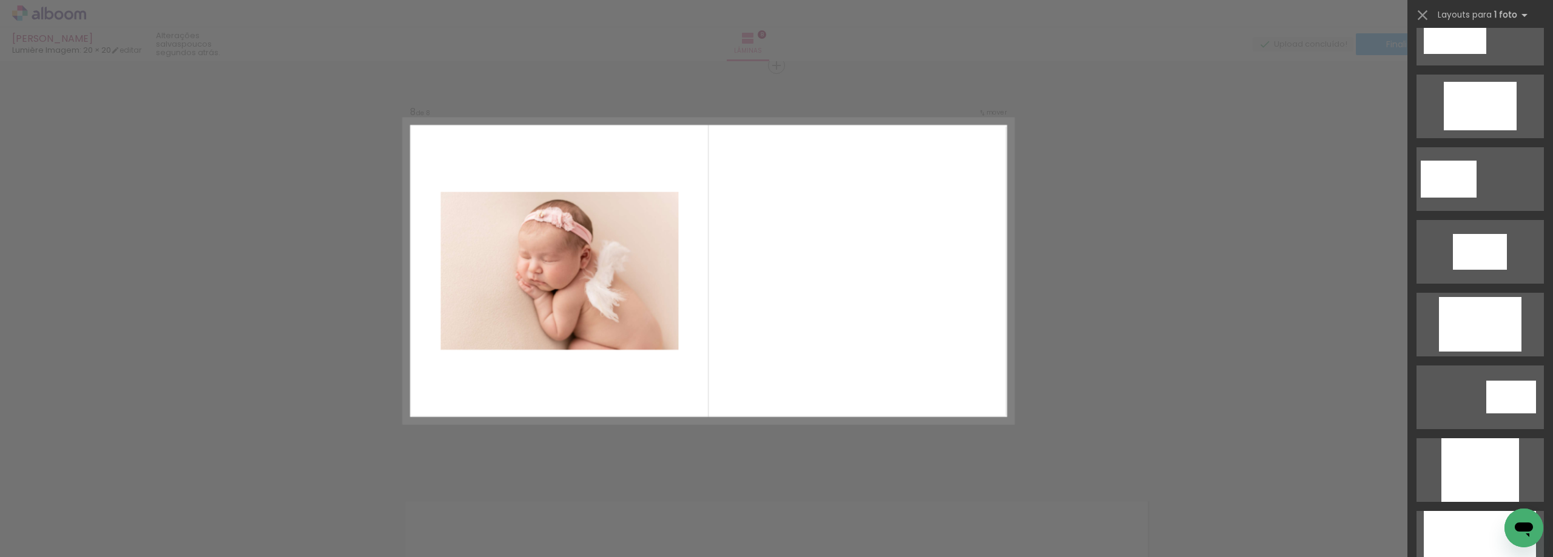
scroll to position [0, 0]
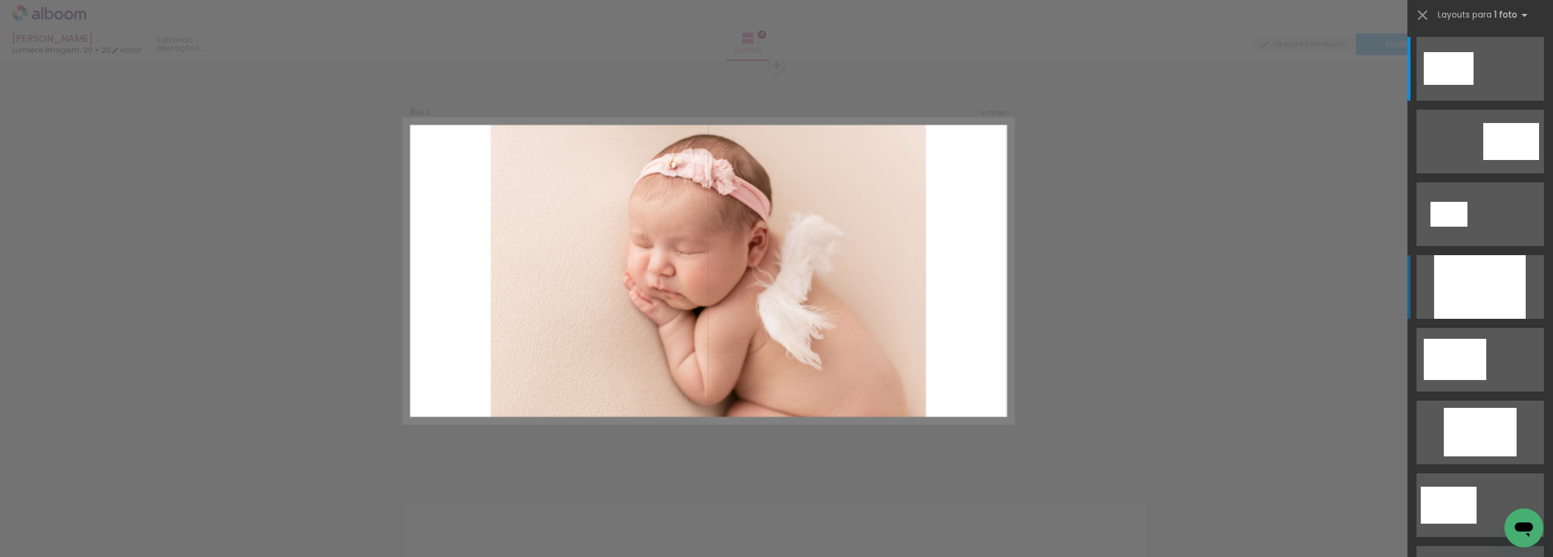
click at [1467, 298] on div at bounding box center [1480, 287] width 92 height 64
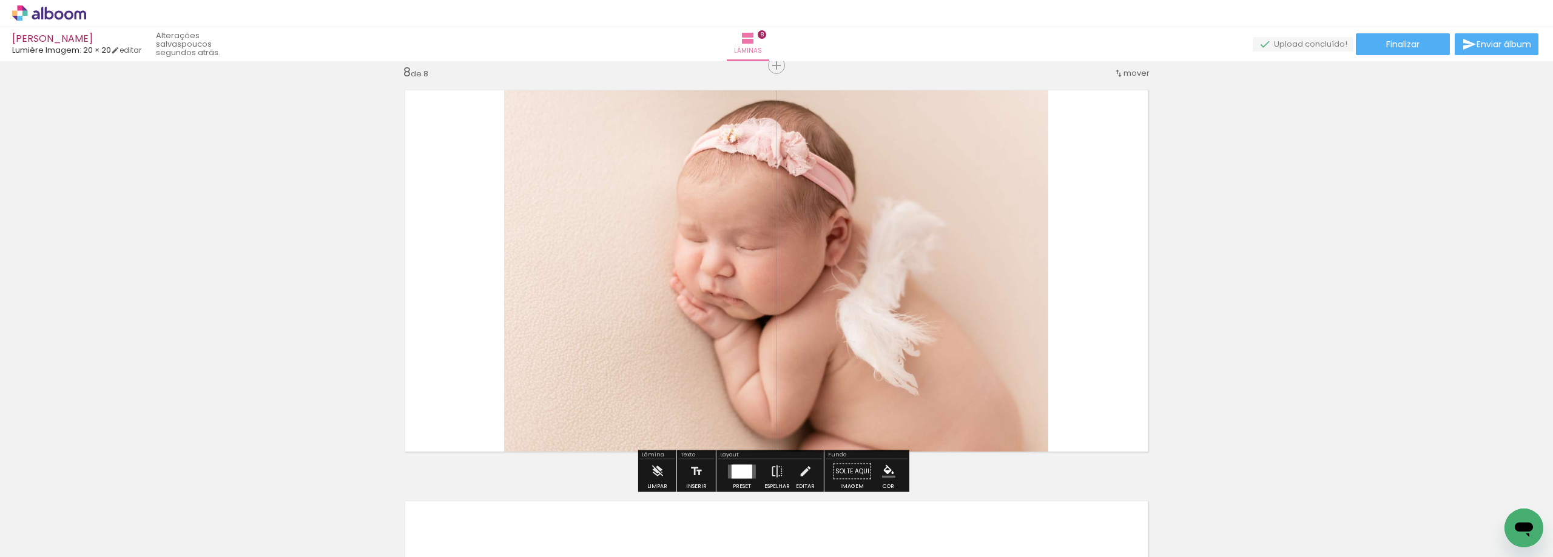
click at [891, 312] on div at bounding box center [775, 271] width 571 height 381
click at [0, 0] on div at bounding box center [0, 0] width 0 height 0
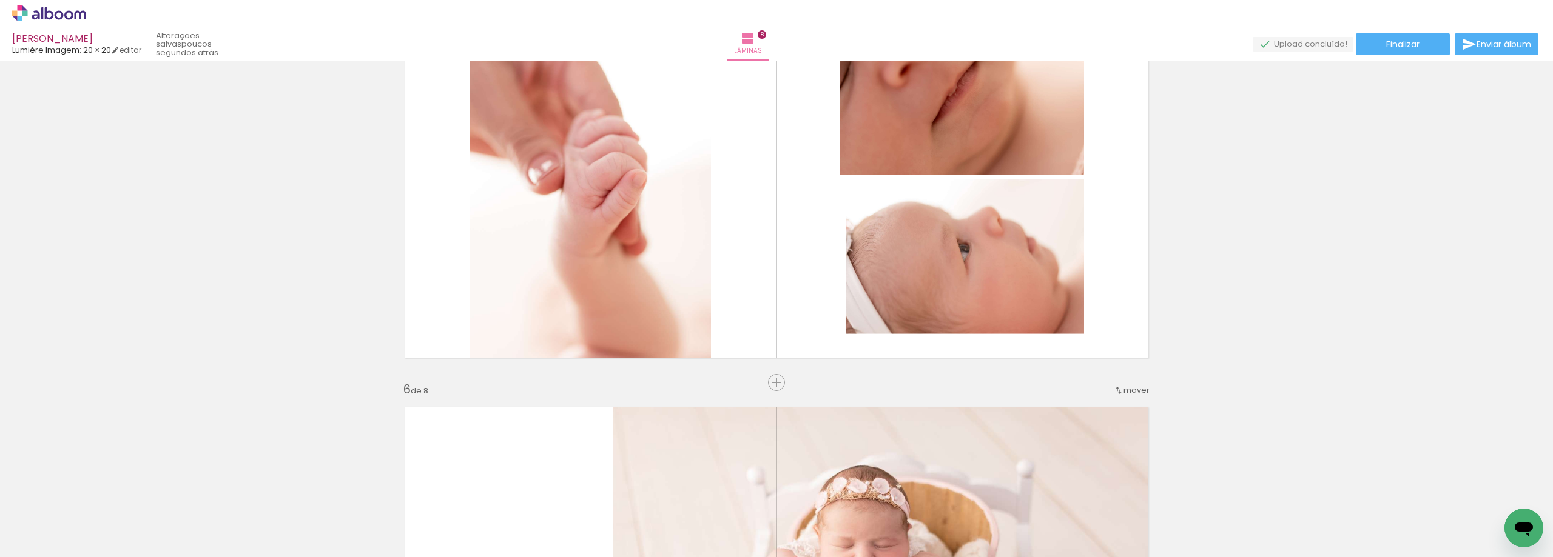
scroll to position [1760, 0]
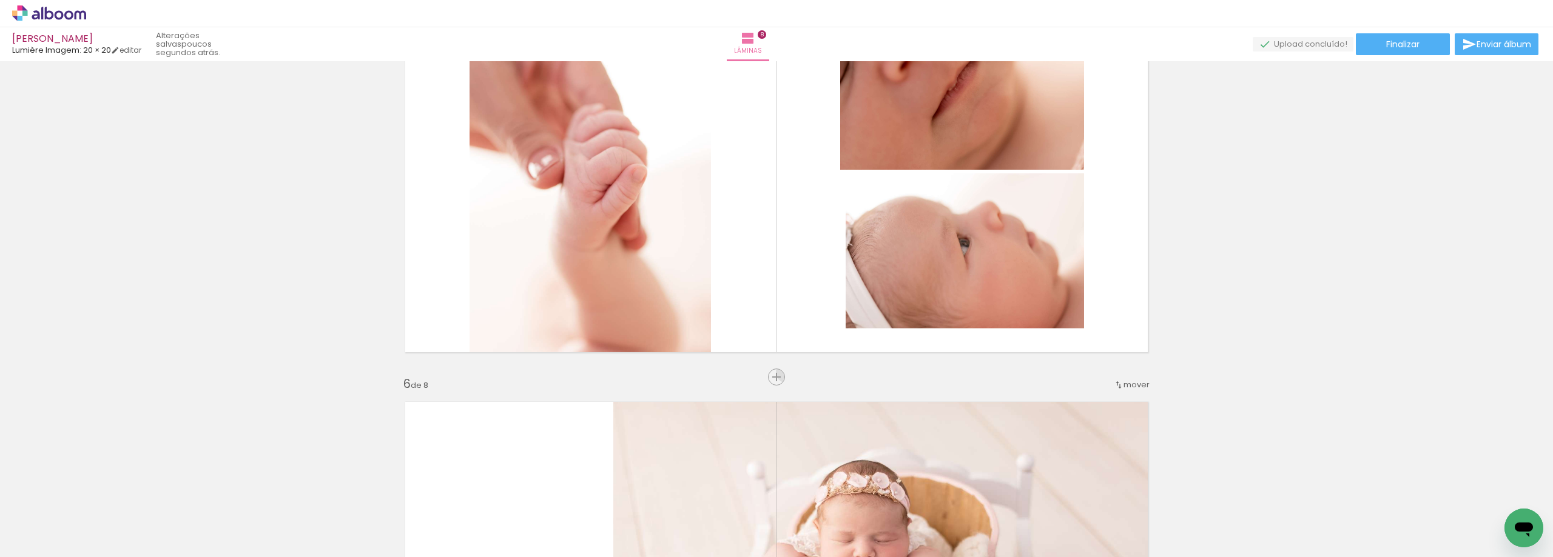
click at [784, 374] on span "Inserir lâmina" at bounding box center [807, 378] width 47 height 8
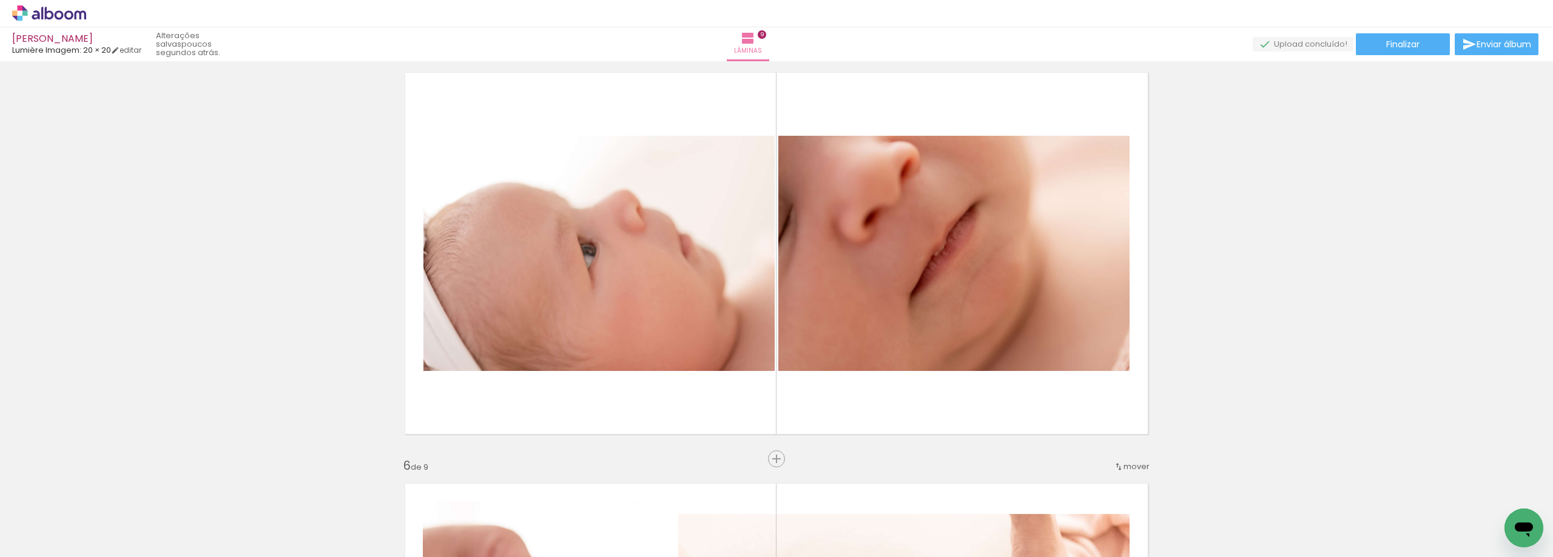
scroll to position [1679, 0]
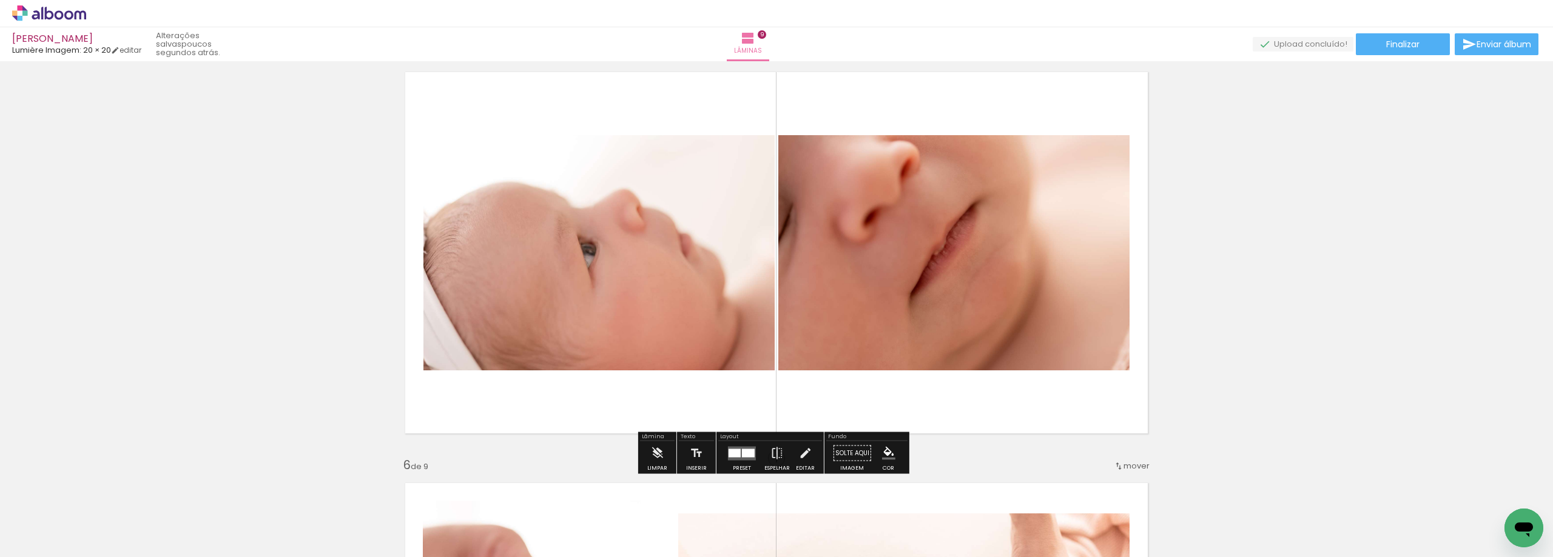
click at [0, 0] on div "Confirmar Cancelar" at bounding box center [0, 0] width 0 height 0
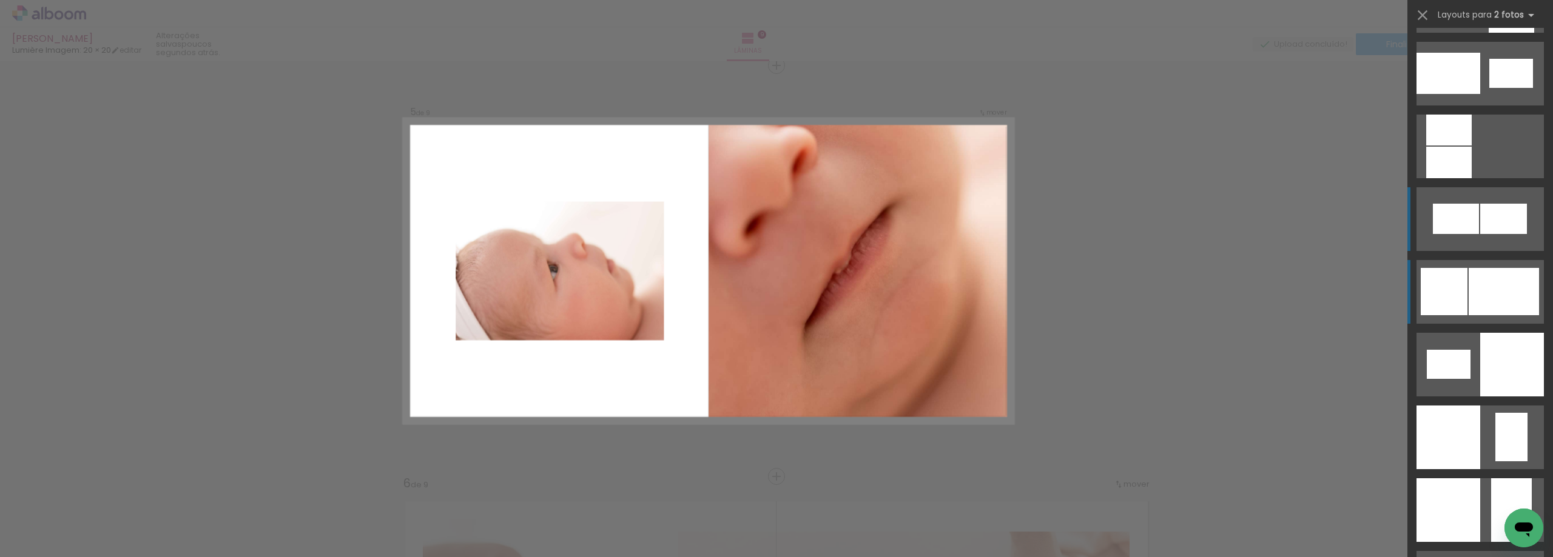
scroll to position [1395, 0]
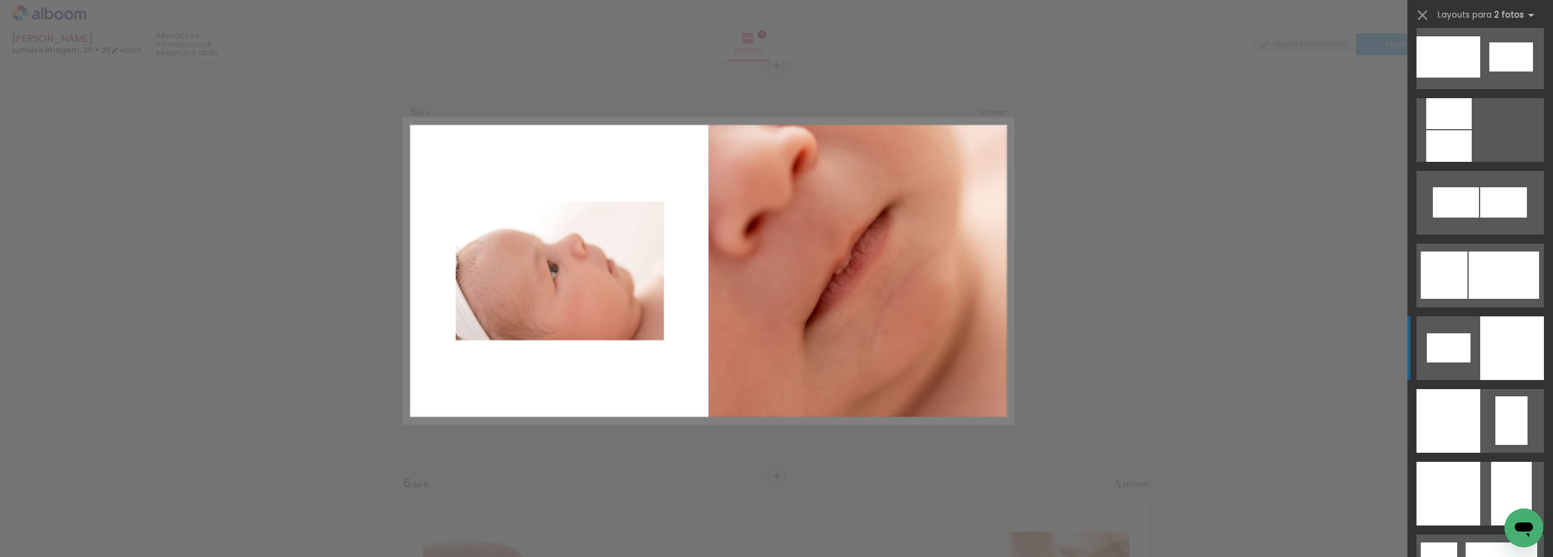
click at [1473, 89] on quentale-layouter at bounding box center [1479, 57] width 127 height 64
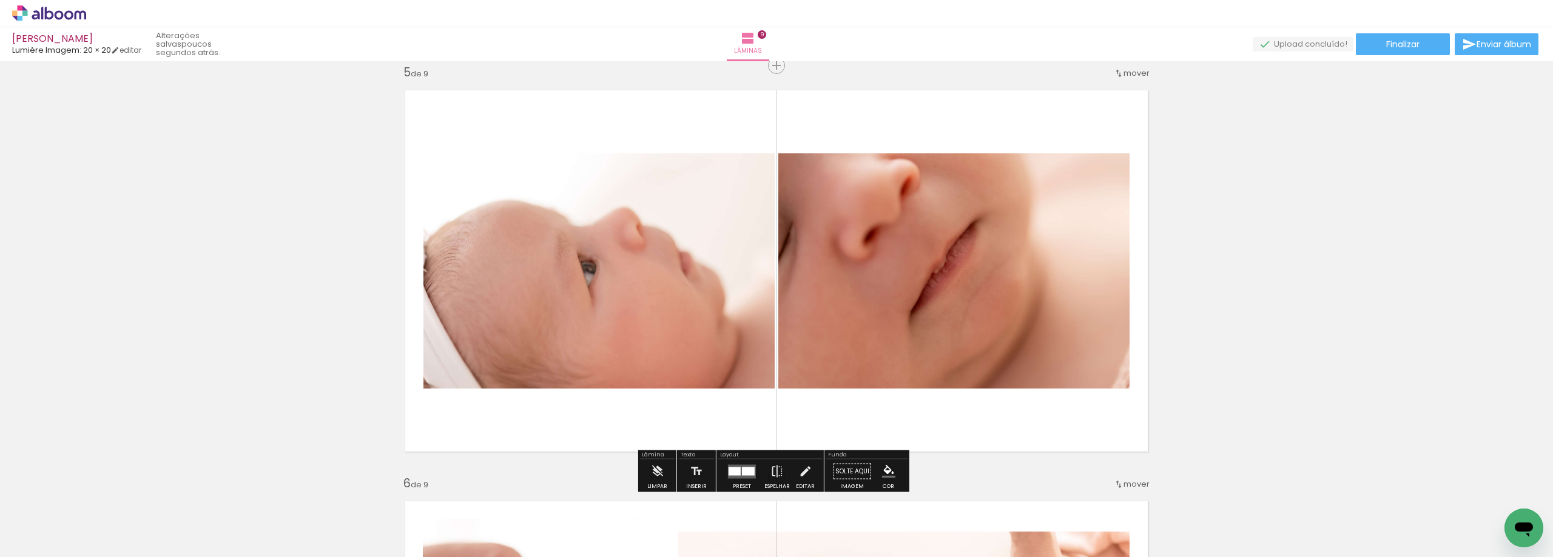
click at [0, 0] on div "Confirmar Cancelar" at bounding box center [0, 0] width 0 height 0
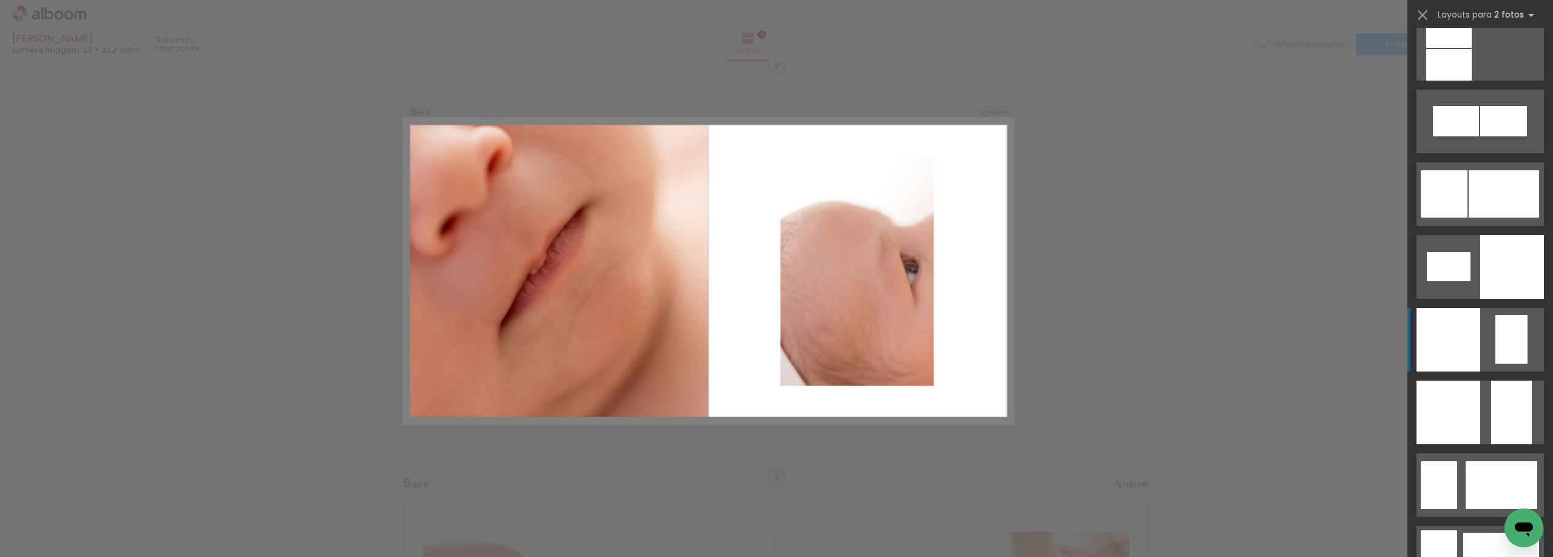
scroll to position [1477, 0]
click at [1469, 323] on div at bounding box center [1448, 339] width 64 height 64
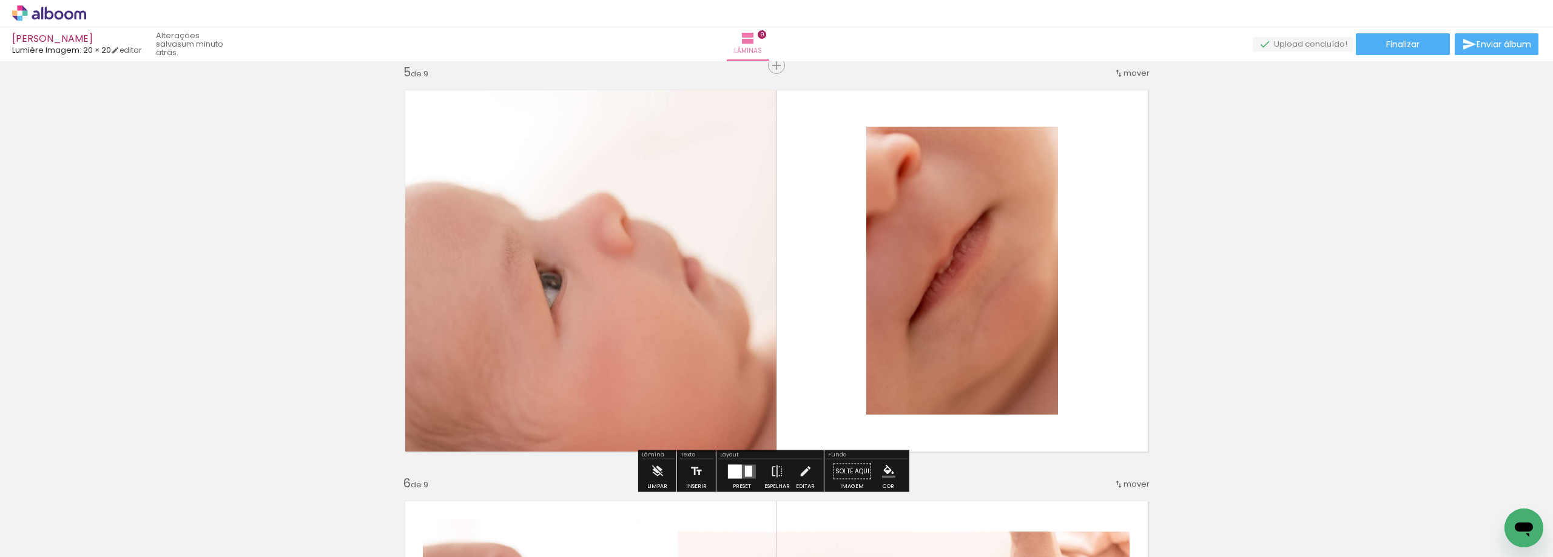
click at [0, 0] on div "Confirmar Cancelar" at bounding box center [0, 0] width 0 height 0
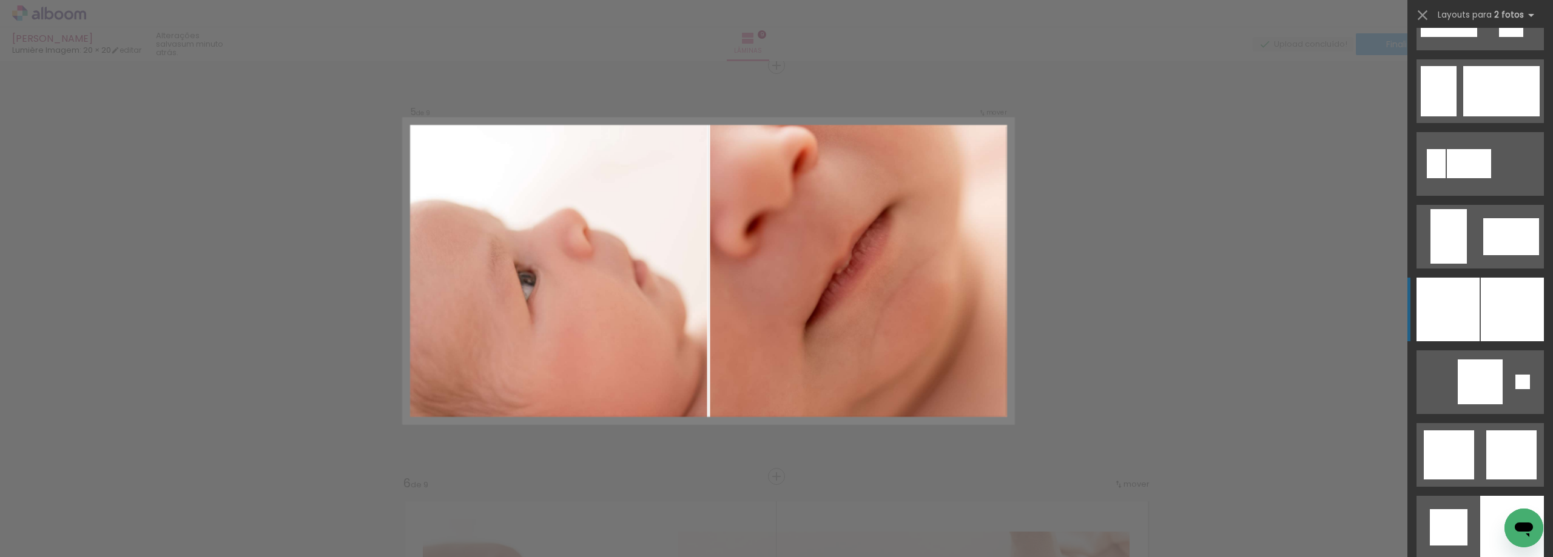
scroll to position [2745, 0]
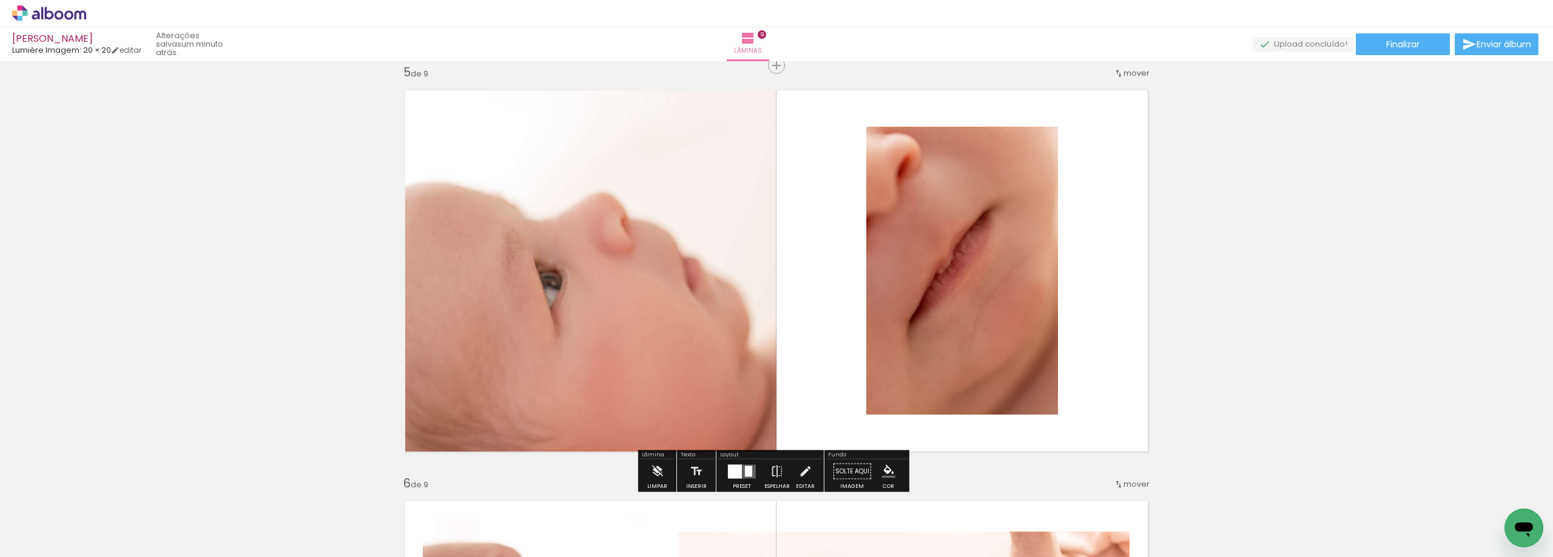
click at [1243, 354] on div "Inserir lâmina 1 de 9 Inserir lâmina 2 de 9 Inserir lâmina 3 de 9 Inserir lâmin…" at bounding box center [776, 462] width 1553 height 4114
click at [0, 0] on div "Confirmar Cancelar" at bounding box center [0, 0] width 0 height 0
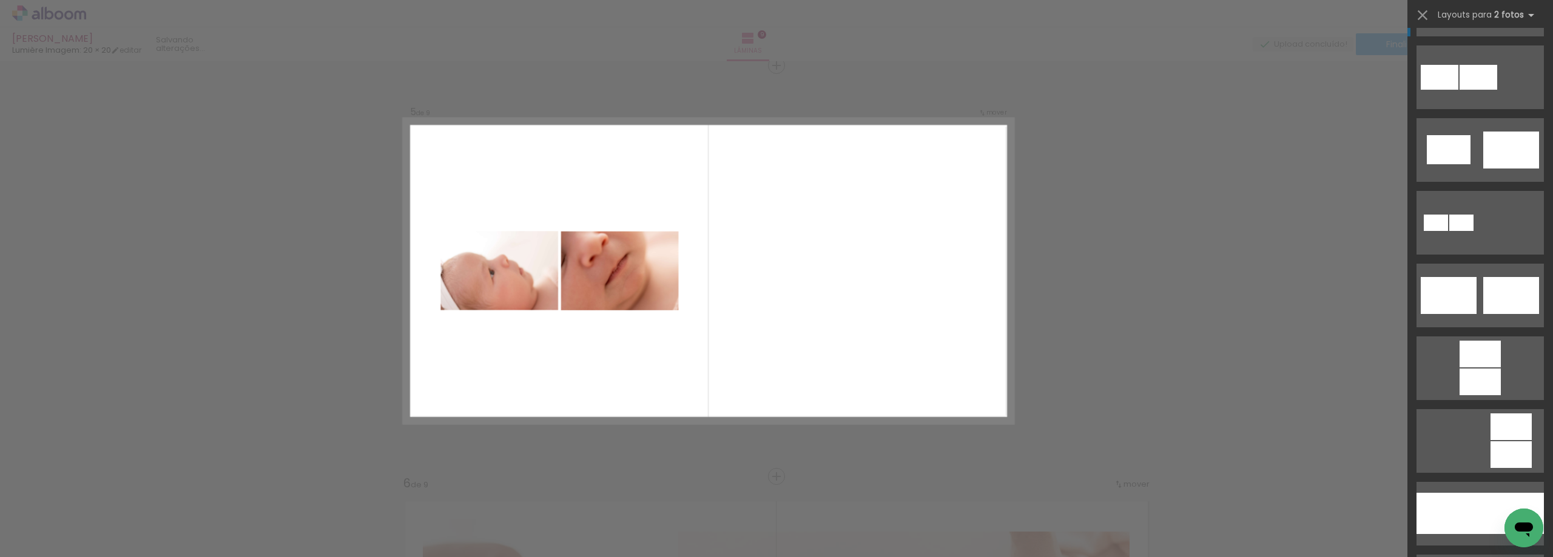
scroll to position [0, 0]
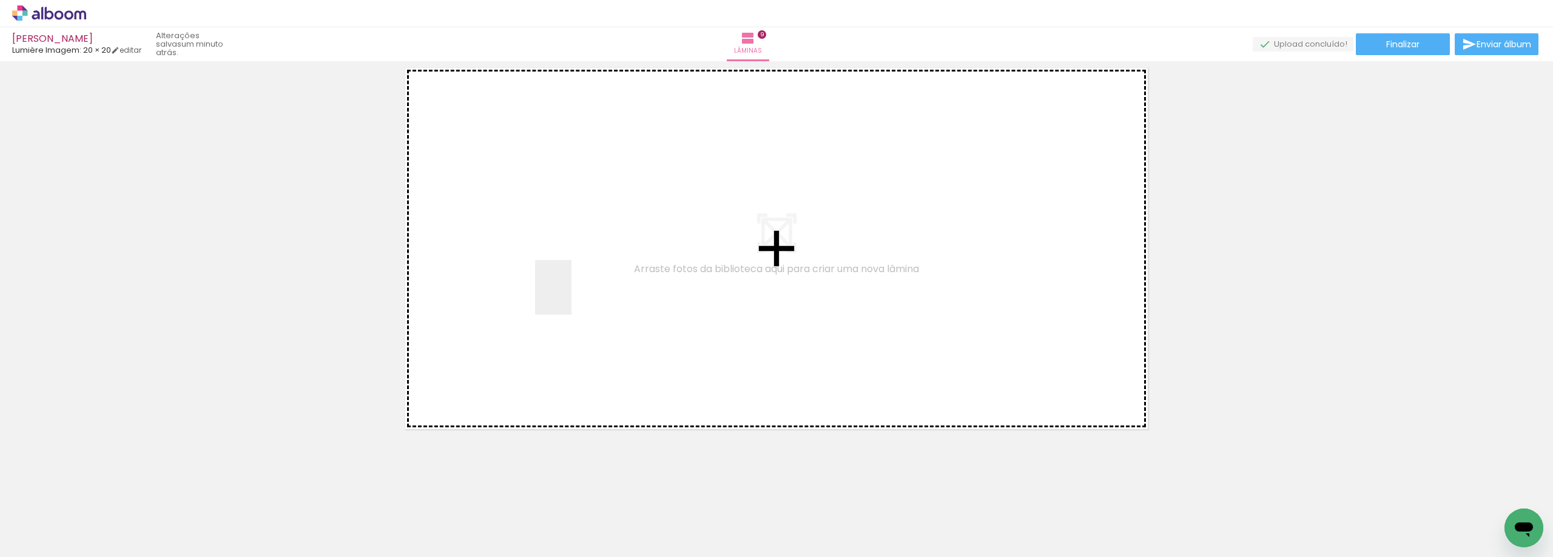
scroll to position [3737, 0]
